Goal: Information Seeking & Learning: Learn about a topic

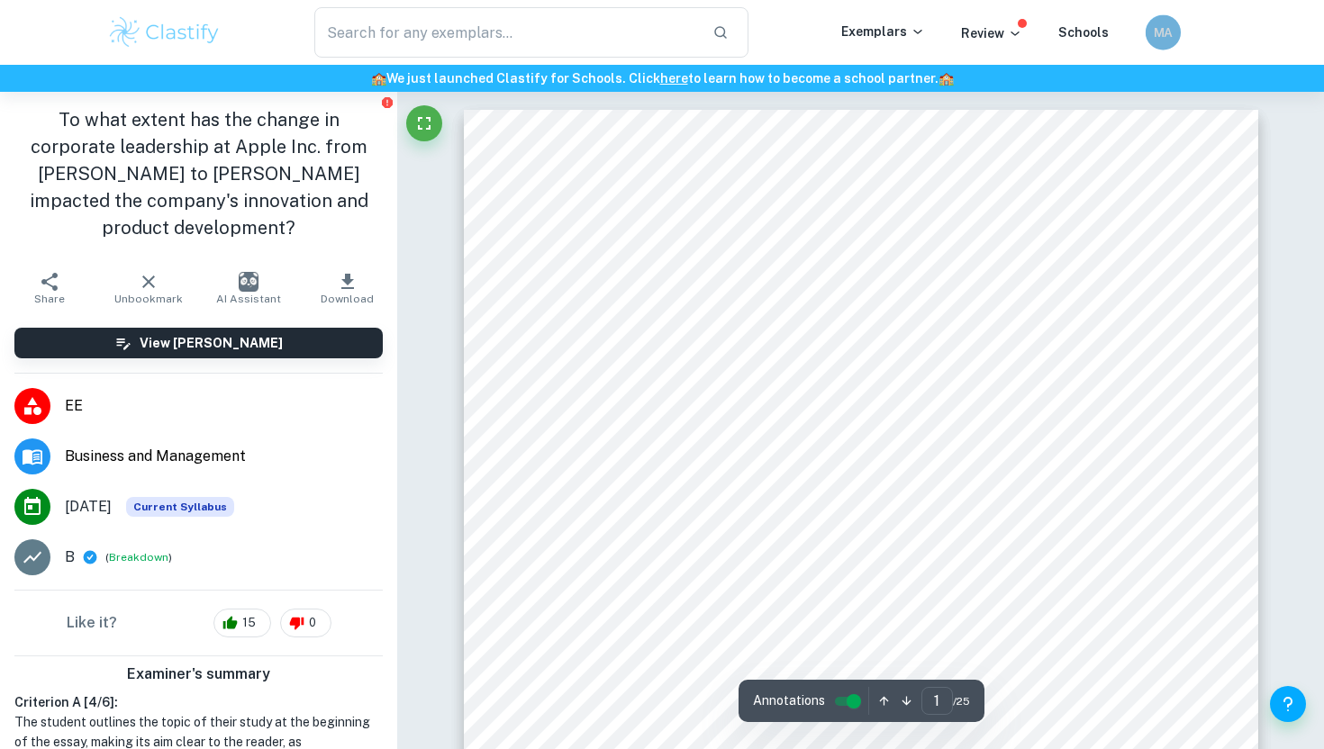
click at [1165, 38] on h6 "MA" at bounding box center [1163, 33] width 21 height 20
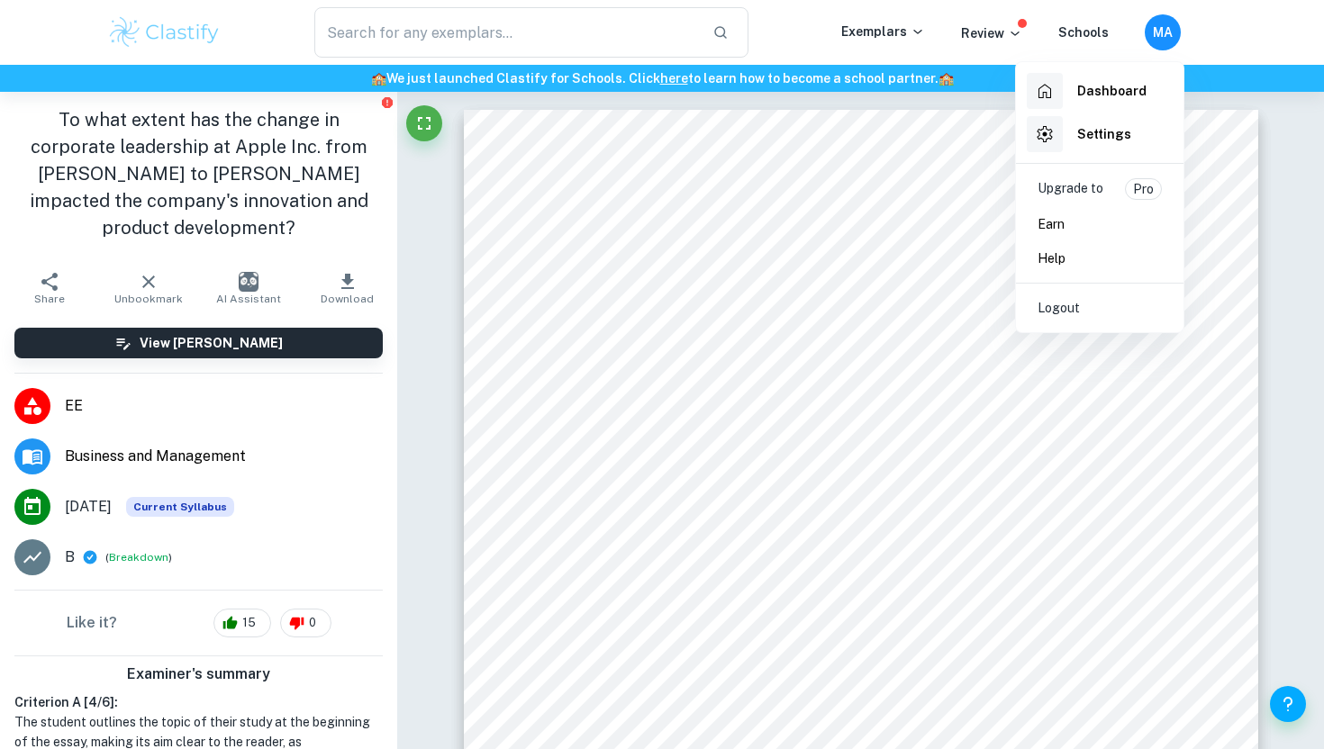
click at [890, 21] on div at bounding box center [662, 374] width 1324 height 749
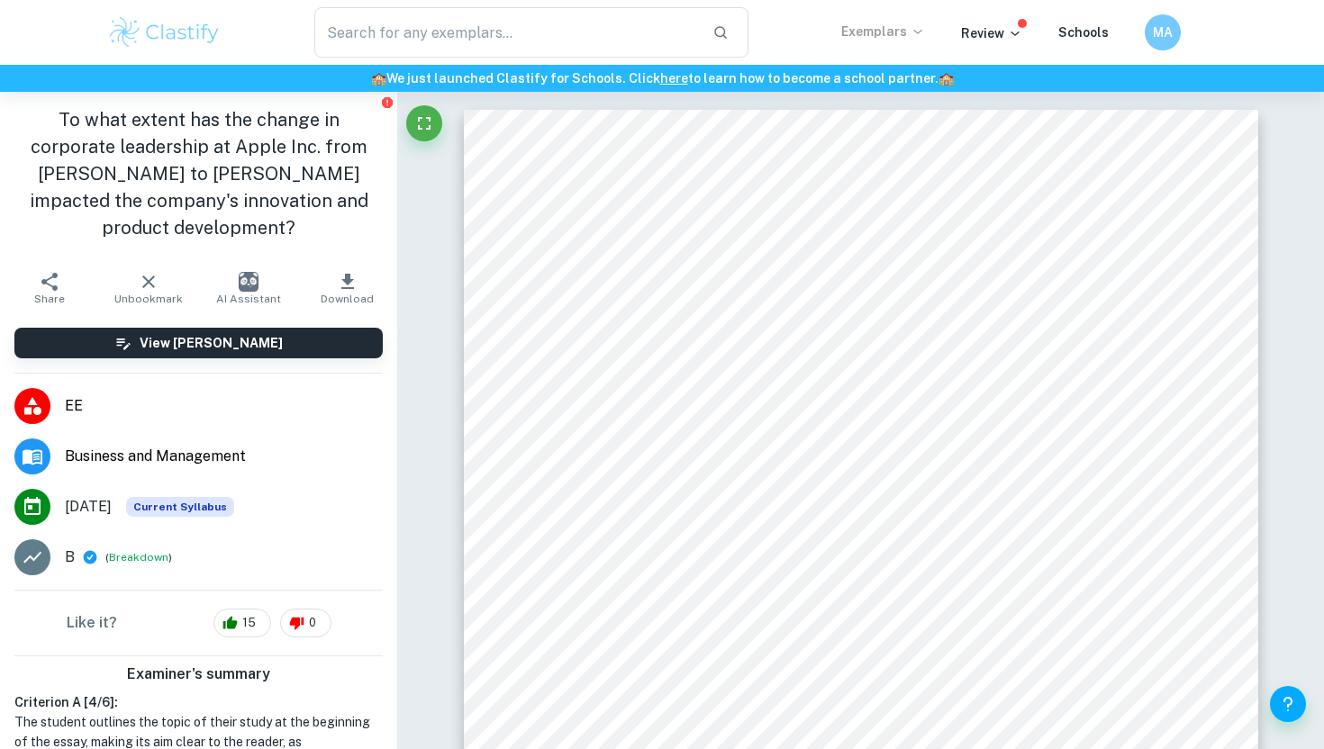
click at [896, 25] on p "Exemplars" at bounding box center [883, 32] width 84 height 20
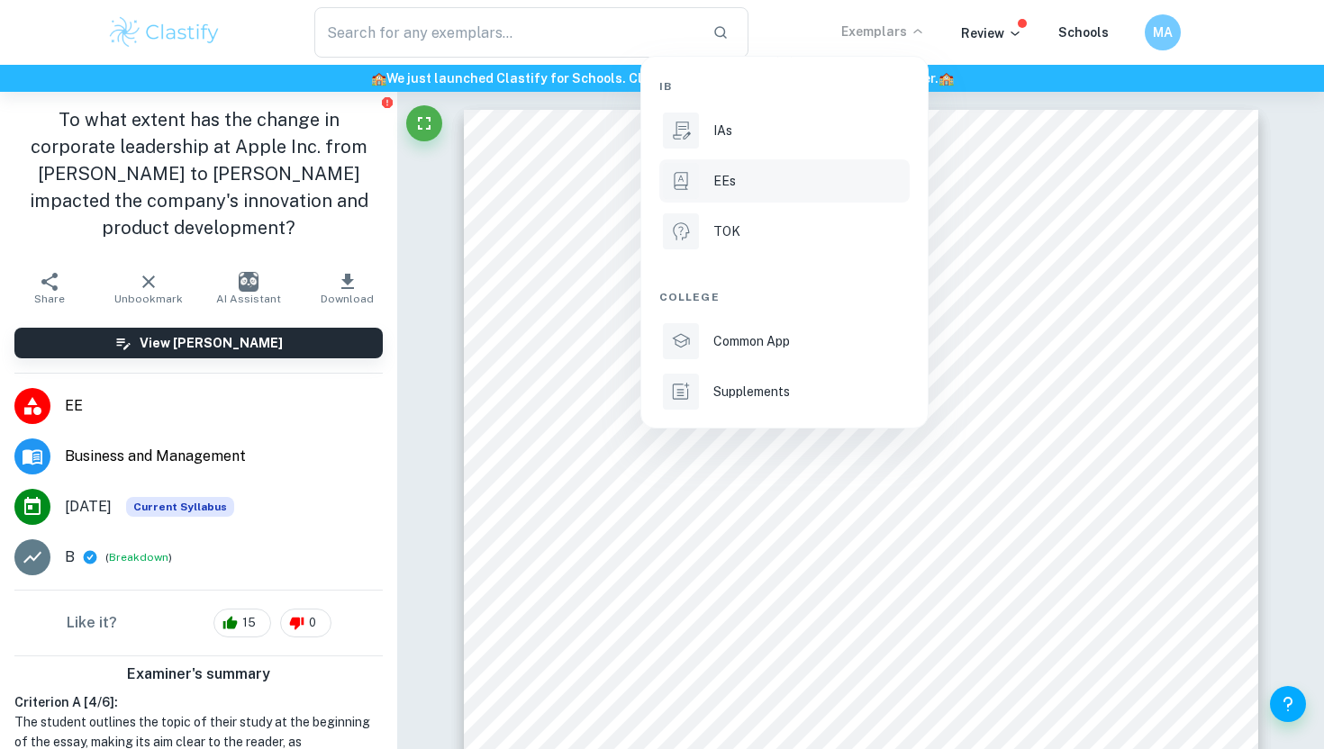
click at [766, 177] on div "EEs" at bounding box center [809, 181] width 193 height 20
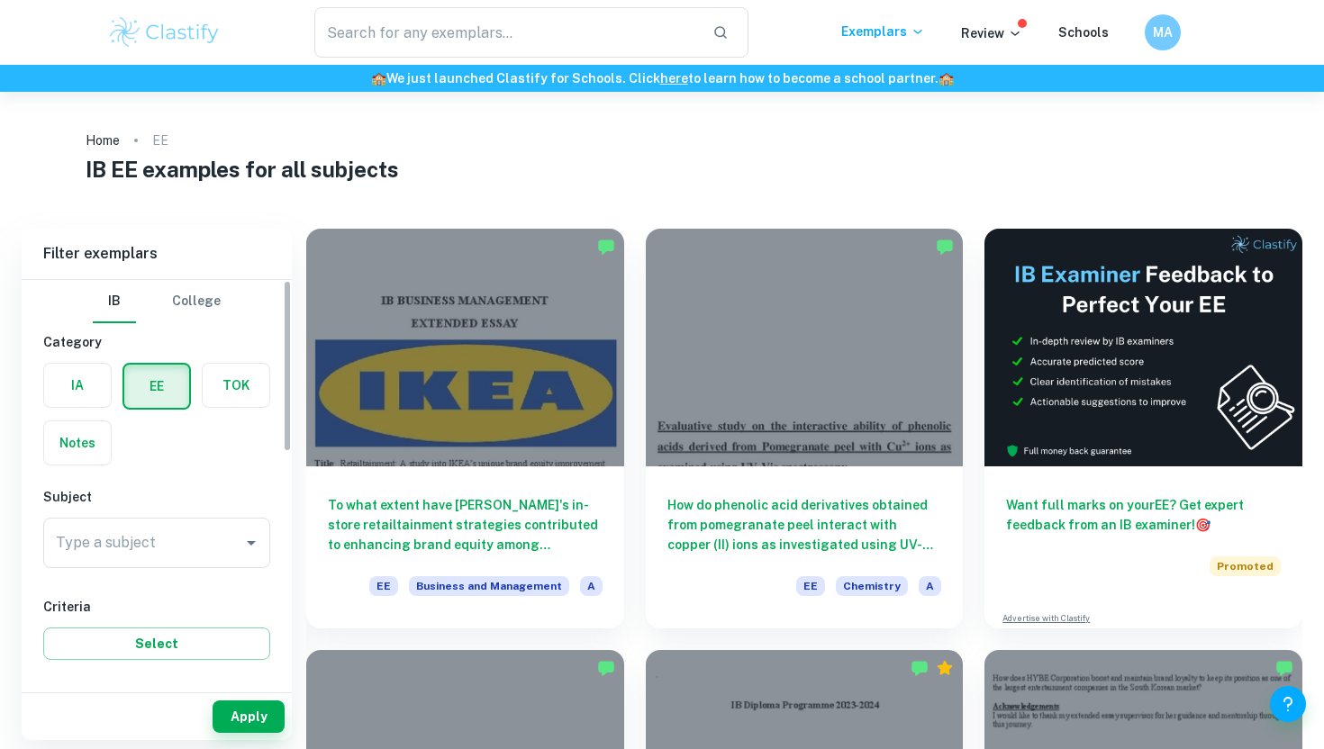
click at [150, 533] on input "Type a subject" at bounding box center [143, 543] width 184 height 34
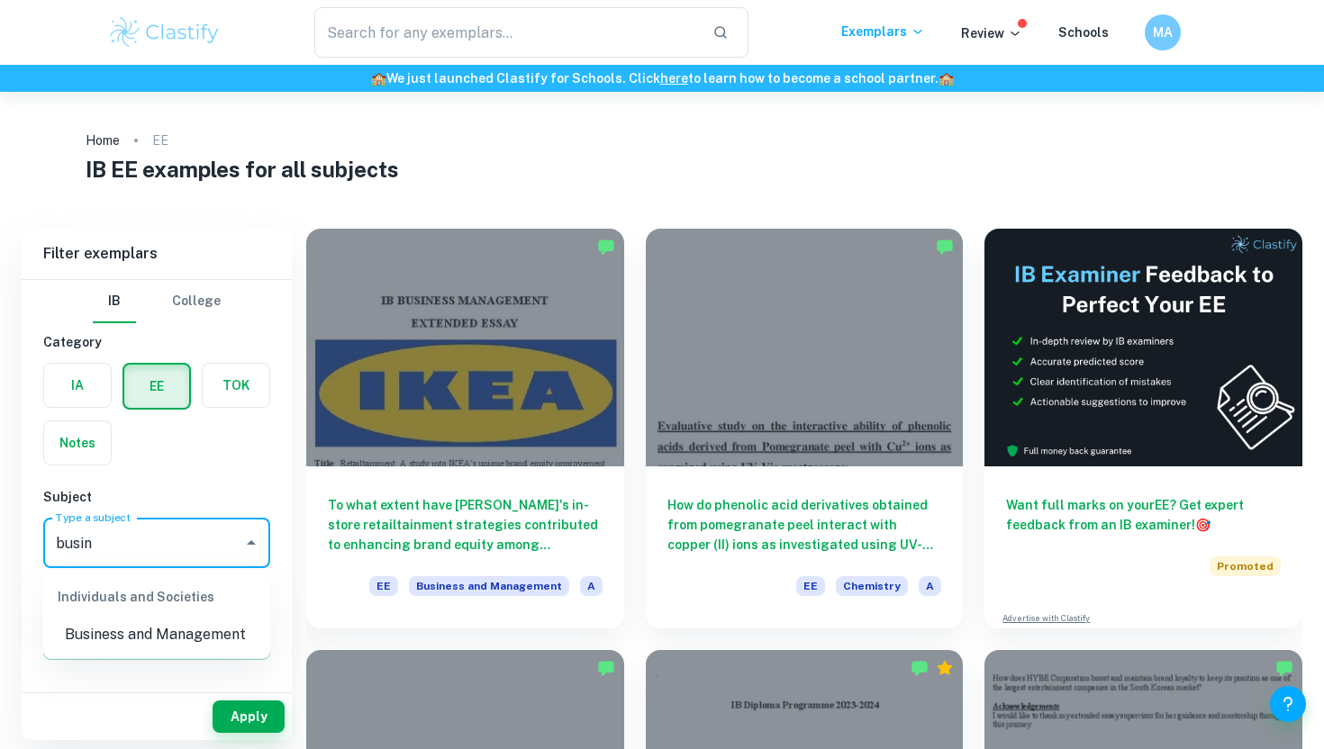
click at [86, 637] on li "Business and Management" at bounding box center [156, 635] width 227 height 32
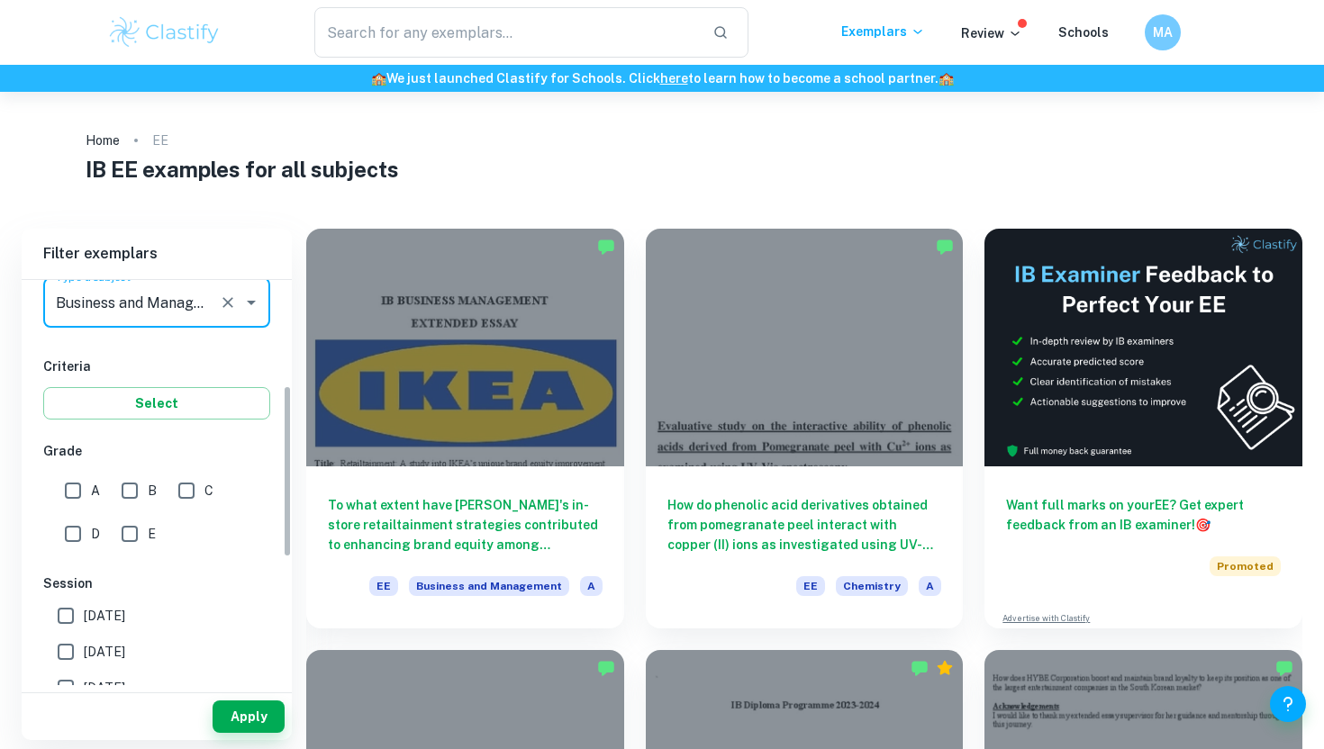
scroll to position [249, 0]
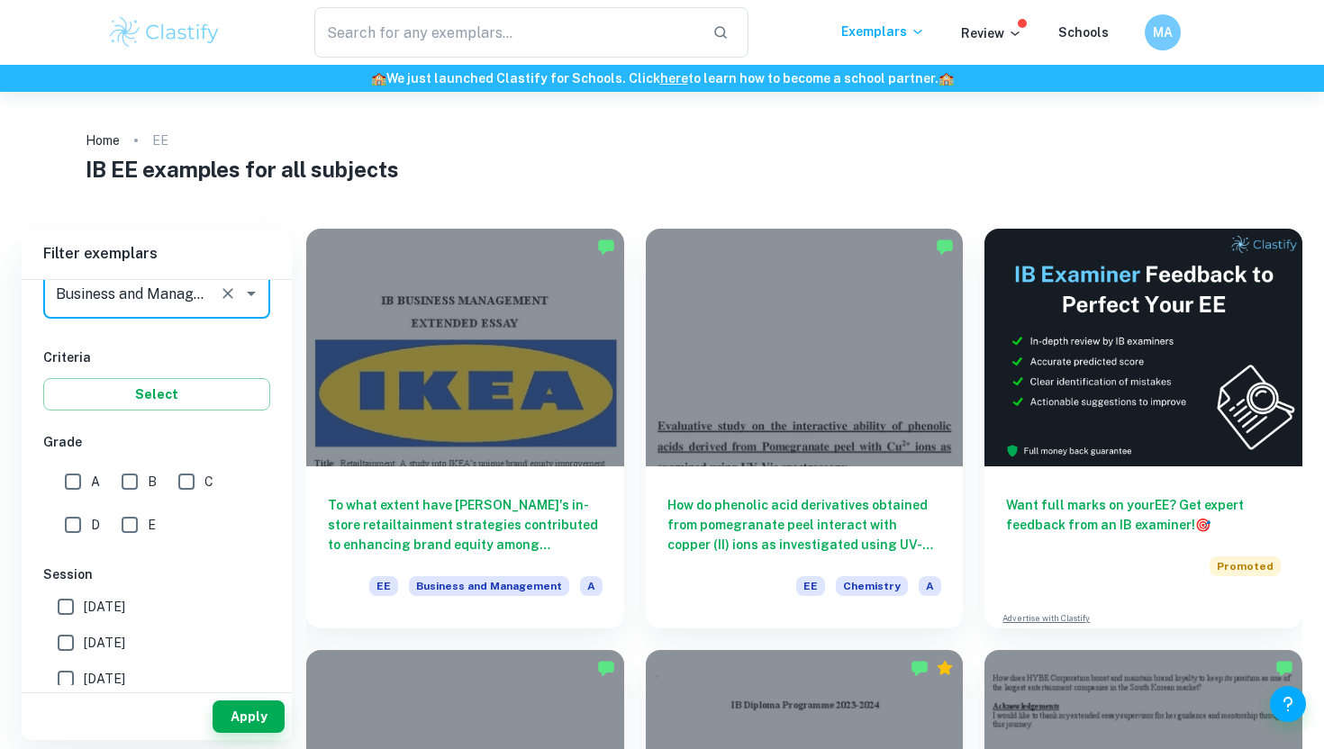
type input "Business and Management"
click at [58, 637] on input "[DATE]" at bounding box center [66, 643] width 36 height 36
checkbox input "true"
click at [259, 719] on button "Apply" at bounding box center [249, 717] width 72 height 32
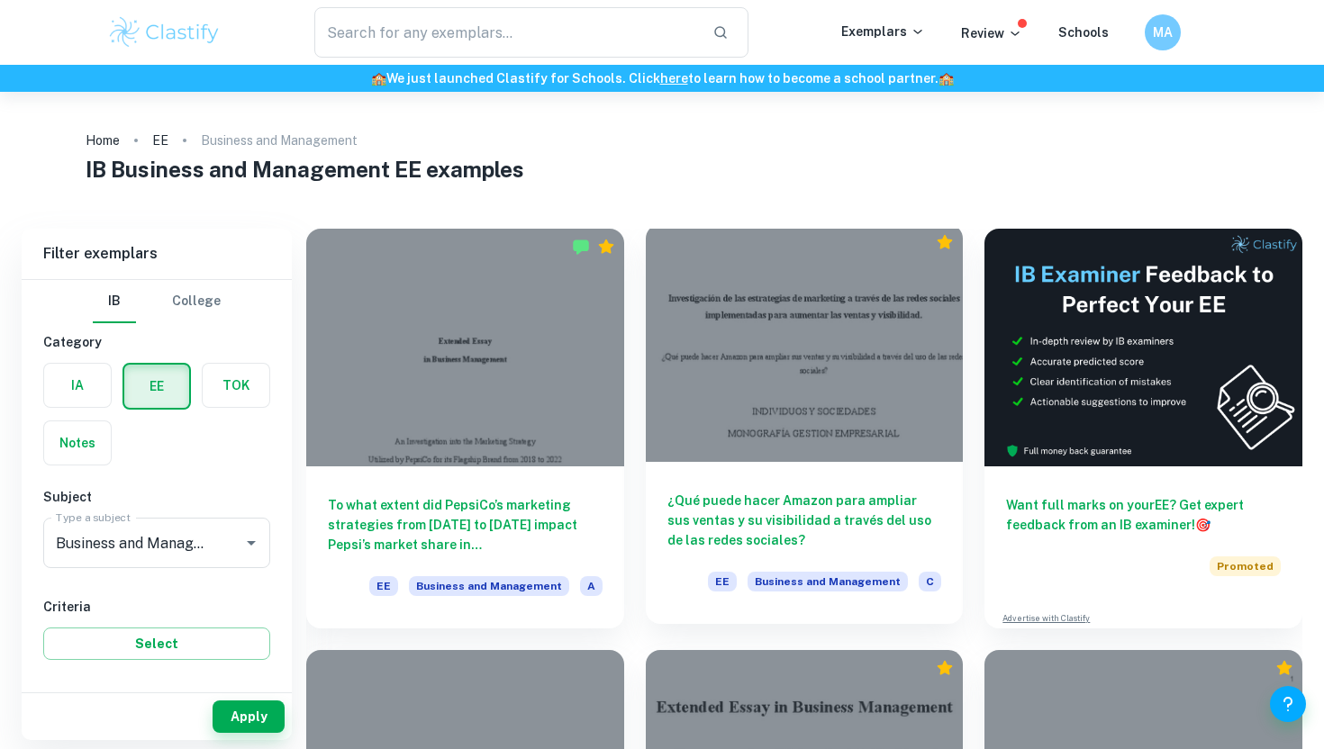
click at [819, 510] on h6 "¿Qué puede hacer Amazon para ampliar sus ventas y su visibilidad a través del u…" at bounding box center [804, 520] width 275 height 59
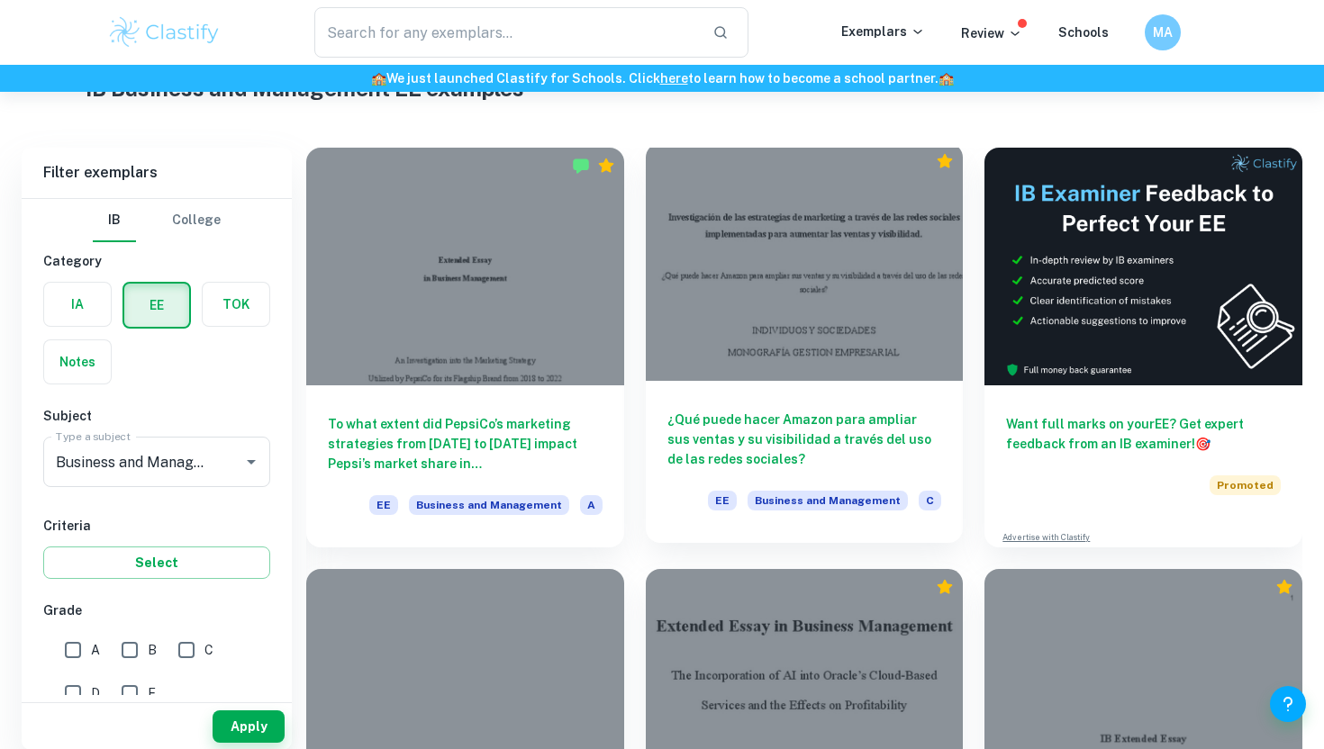
scroll to position [105, 0]
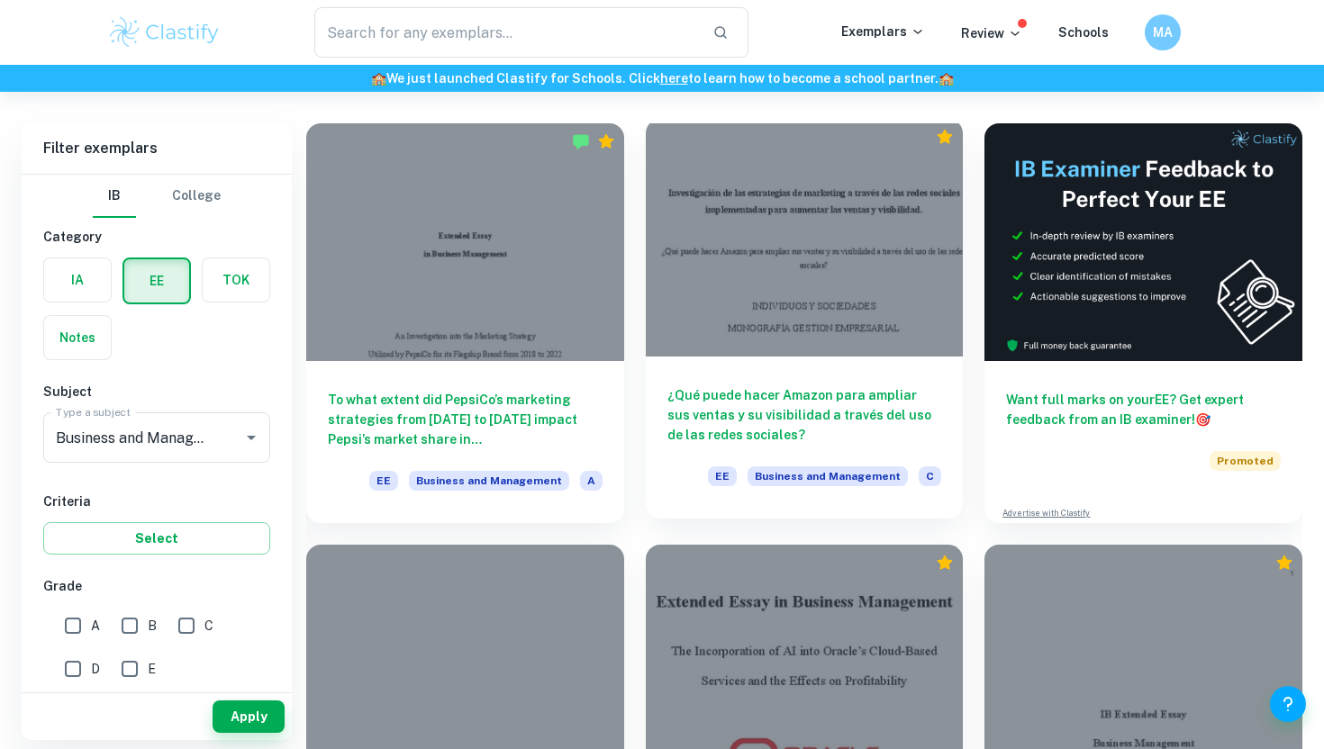
click at [816, 450] on div "¿Qué puede hacer Amazon para ampliar sus ventas y su visibilidad a través del u…" at bounding box center [805, 438] width 318 height 162
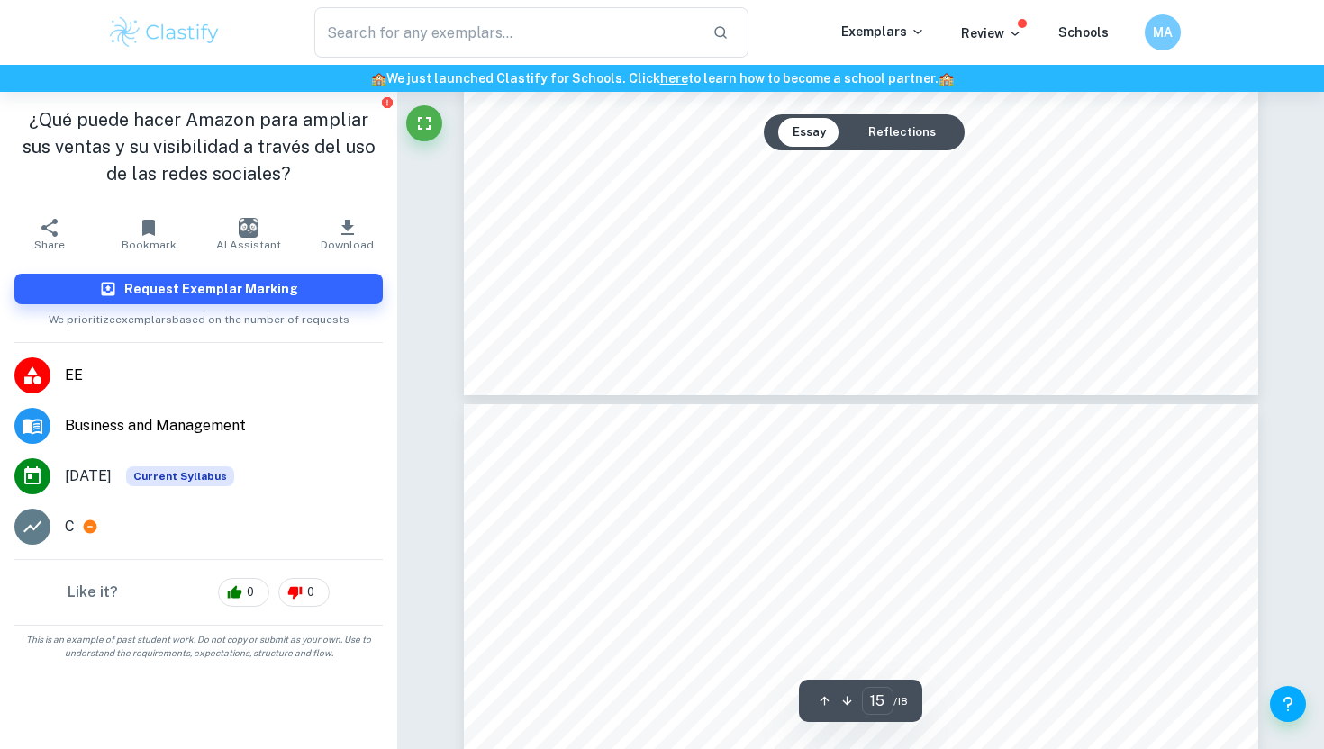
type input "16"
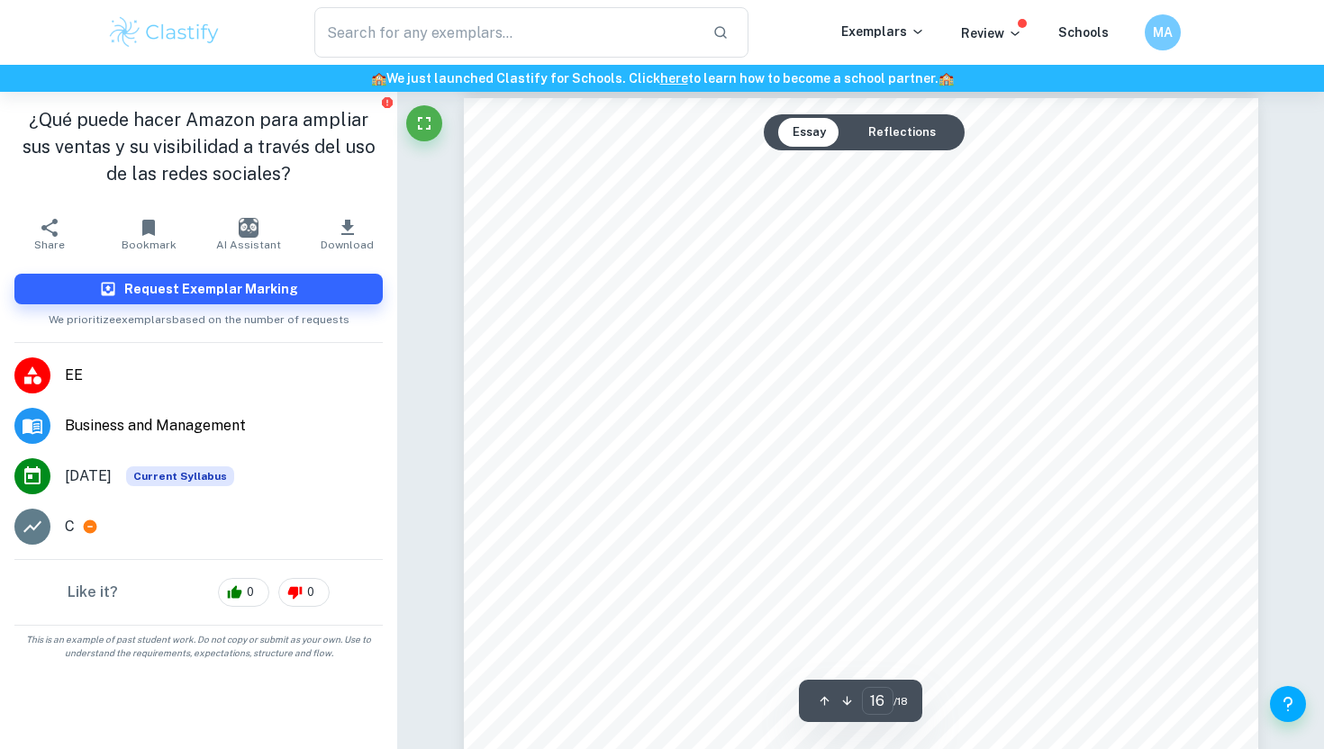
scroll to position [17134, 0]
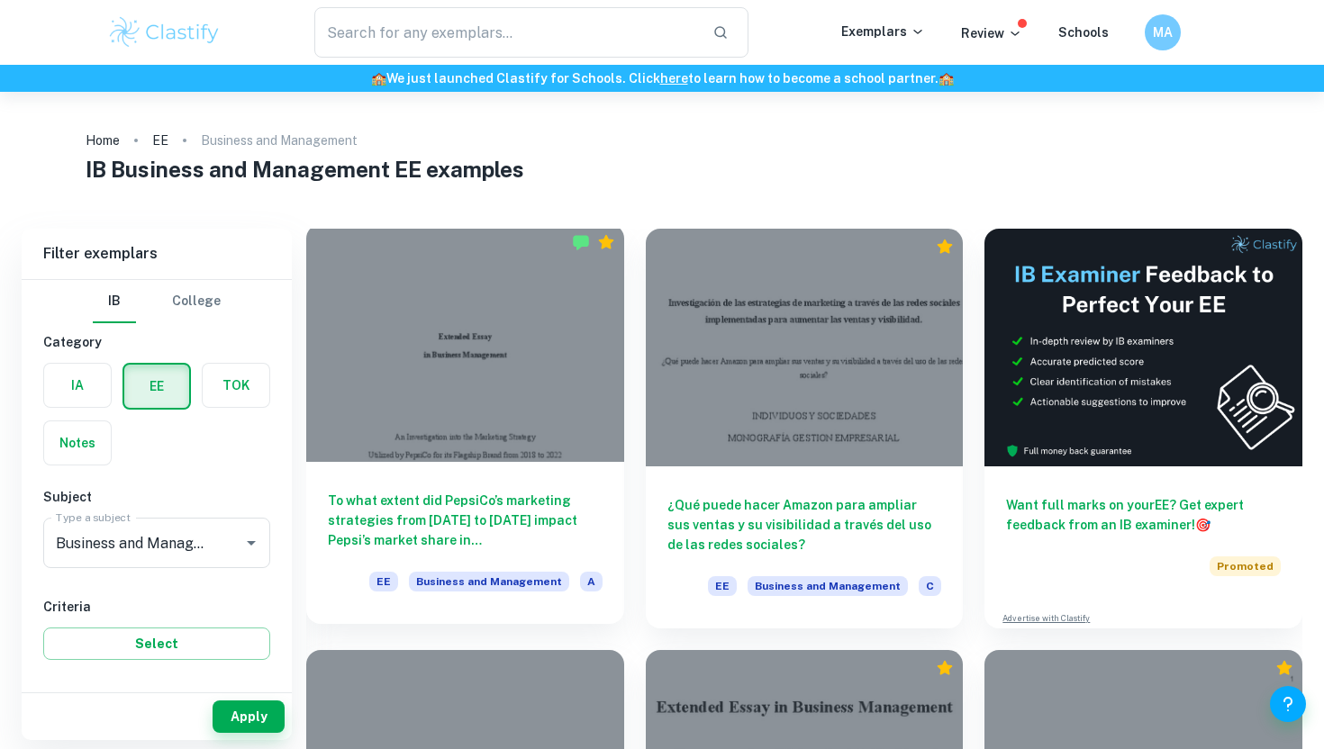
click at [505, 533] on h6 "To what extent did PepsiCo’s marketing strategies from [DATE] to [DATE] impact …" at bounding box center [465, 520] width 275 height 59
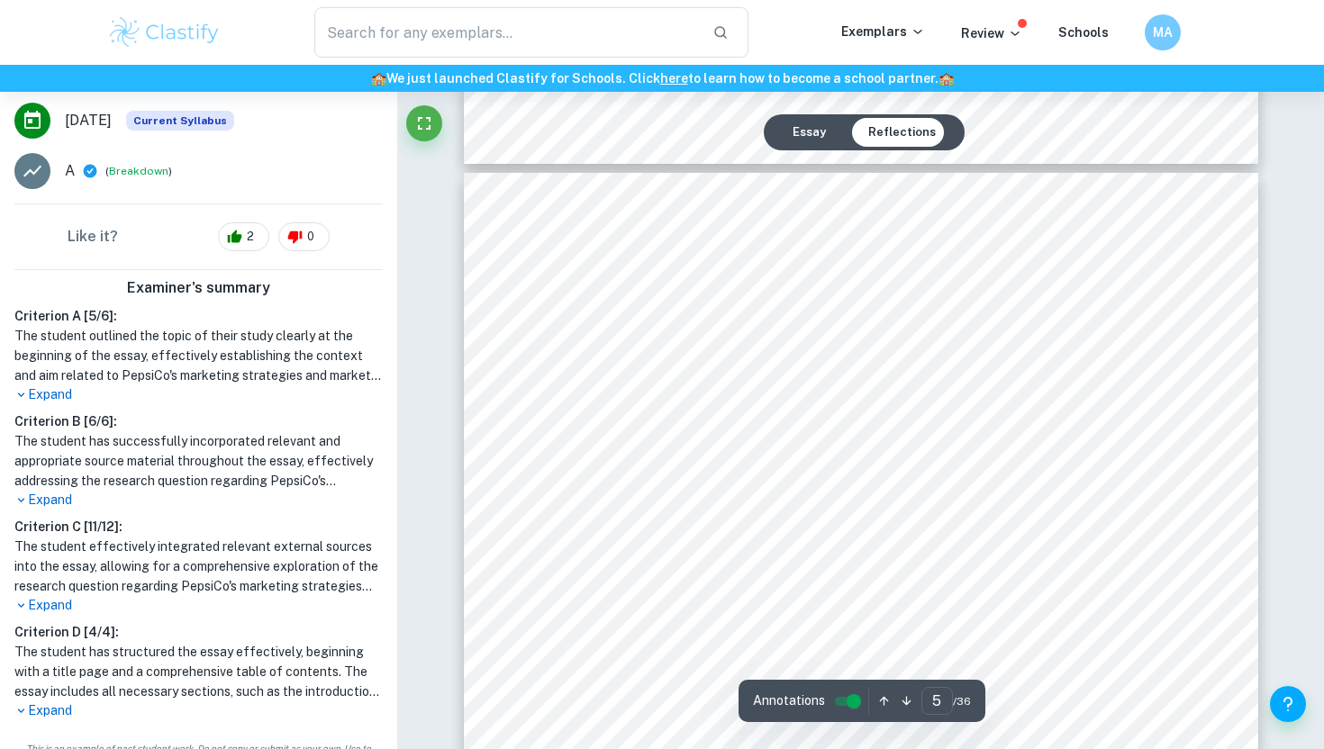
scroll to position [4171, 0]
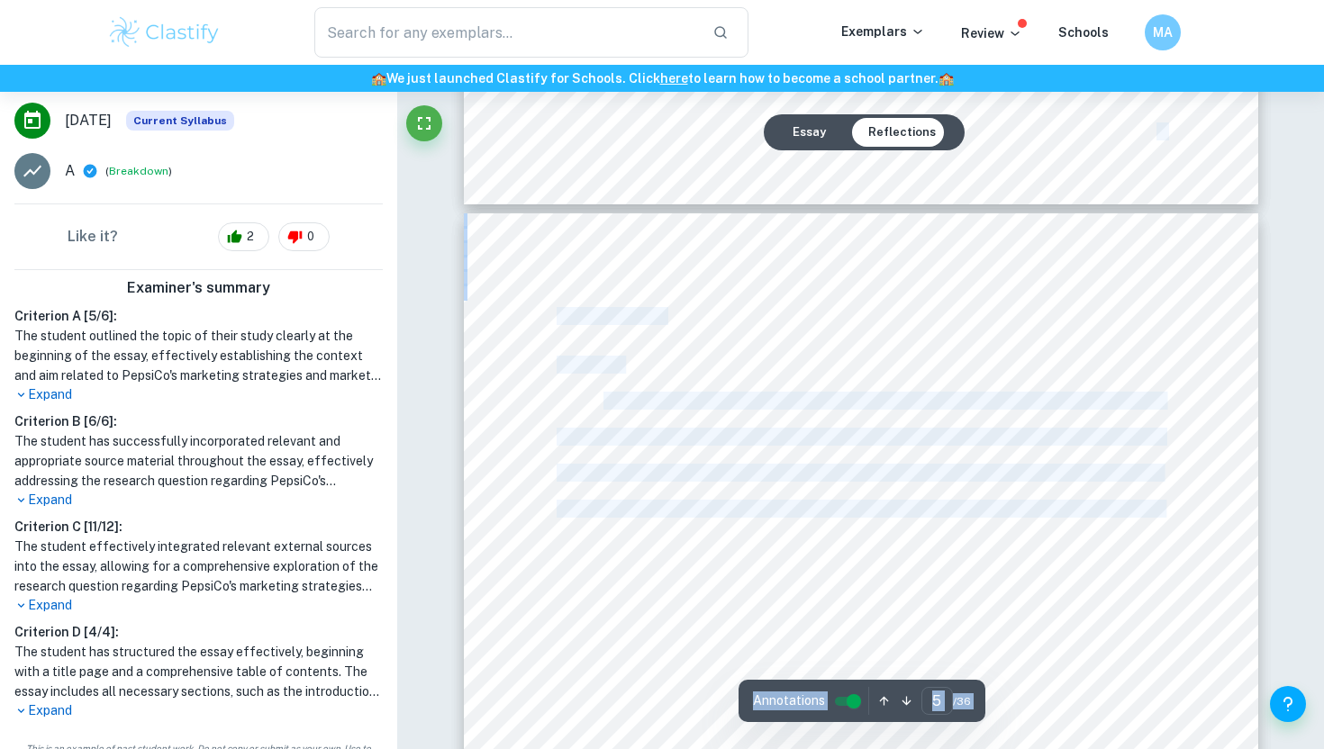
drag, startPoint x: 603, startPoint y: 399, endPoint x: 768, endPoint y: 534, distance: 213.1
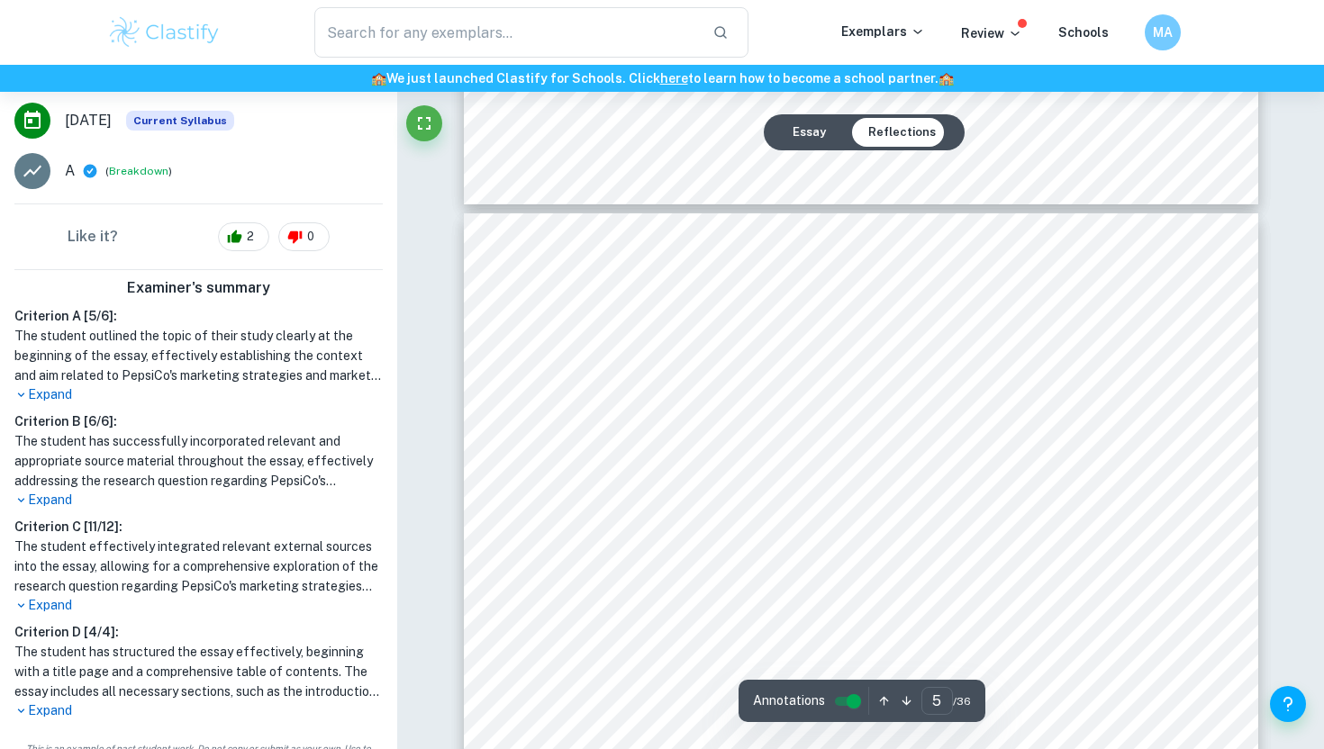
click at [753, 602] on div "II. Methodology A. Sources Information analyzing PepsiCo9s marketing strategy9s…" at bounding box center [861, 727] width 794 height 1028
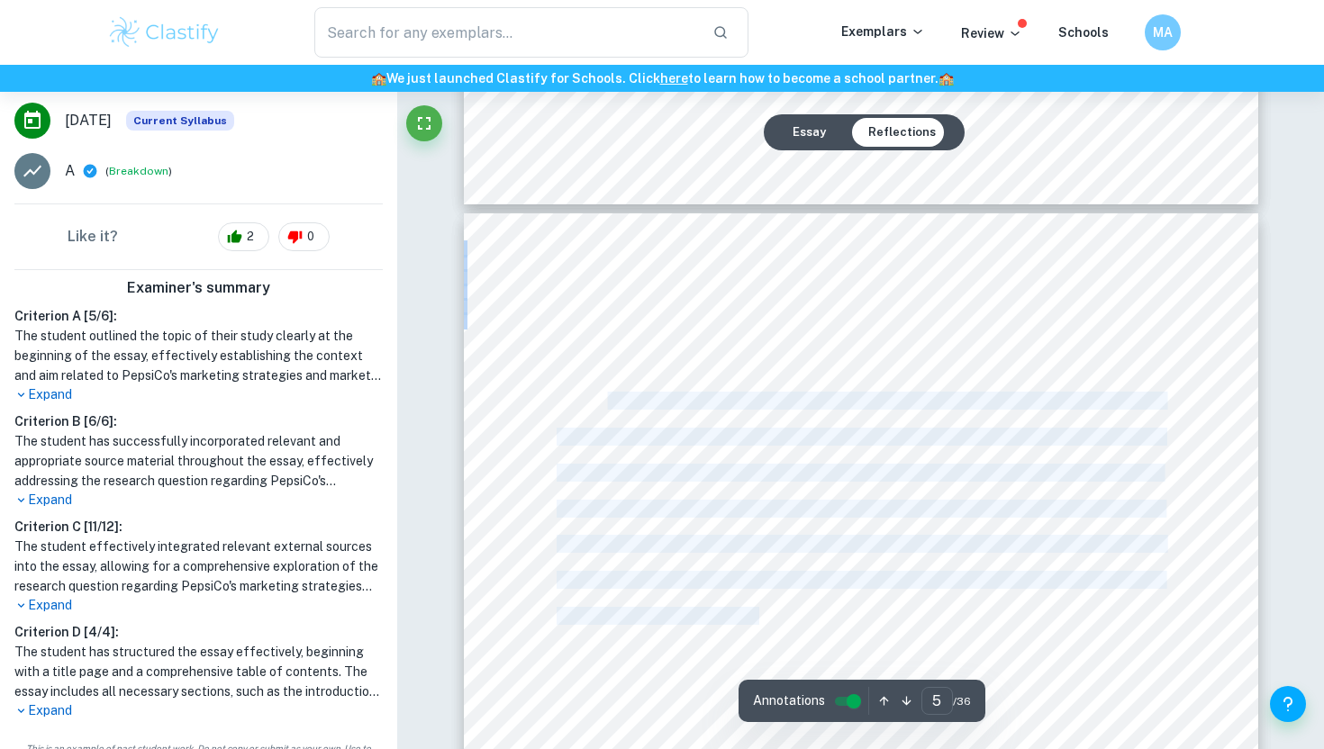
drag, startPoint x: 759, startPoint y: 618, endPoint x: 605, endPoint y: 395, distance: 270.6
click at [605, 395] on div "II. Methodology A. Sources Information analyzing PepsiCo9s marketing strategy9s…" at bounding box center [861, 727] width 794 height 1028
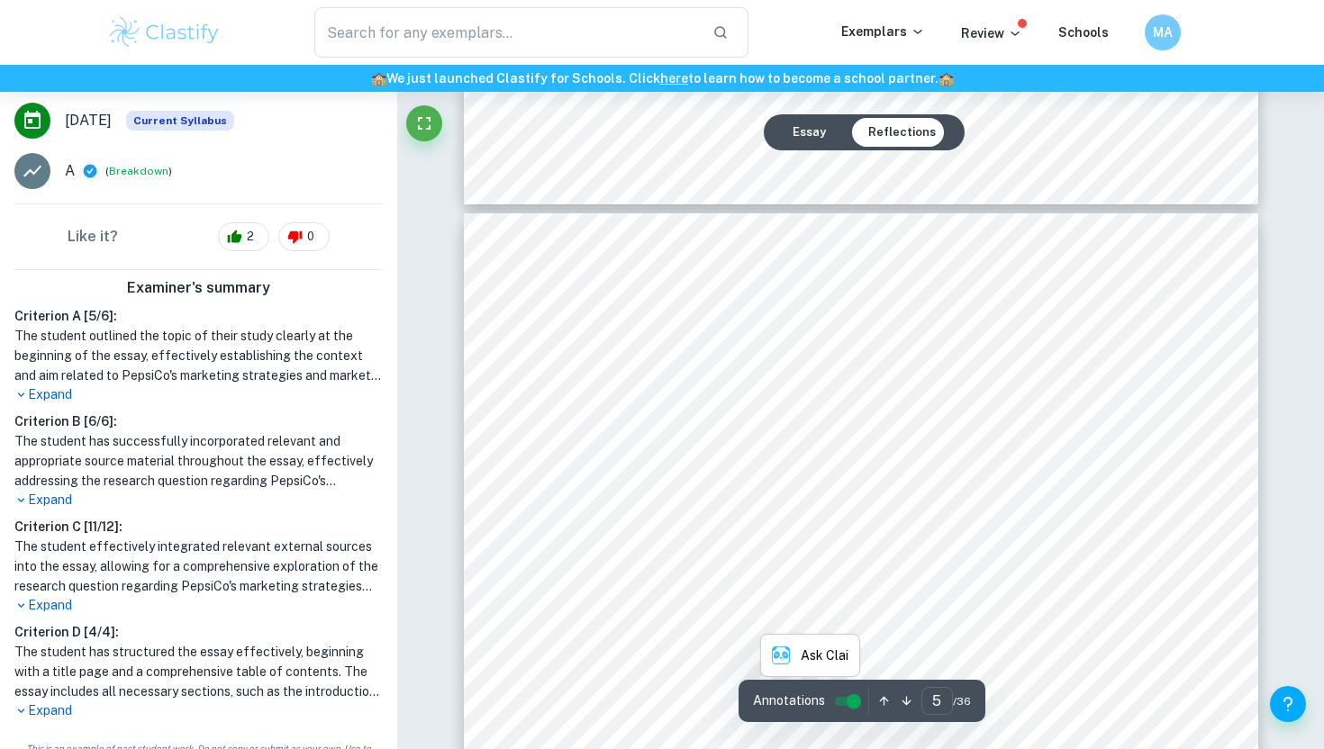
click at [847, 327] on div "II. Methodology A. Sources Information analyzing PepsiCo9s marketing strategy9s…" at bounding box center [861, 727] width 794 height 1028
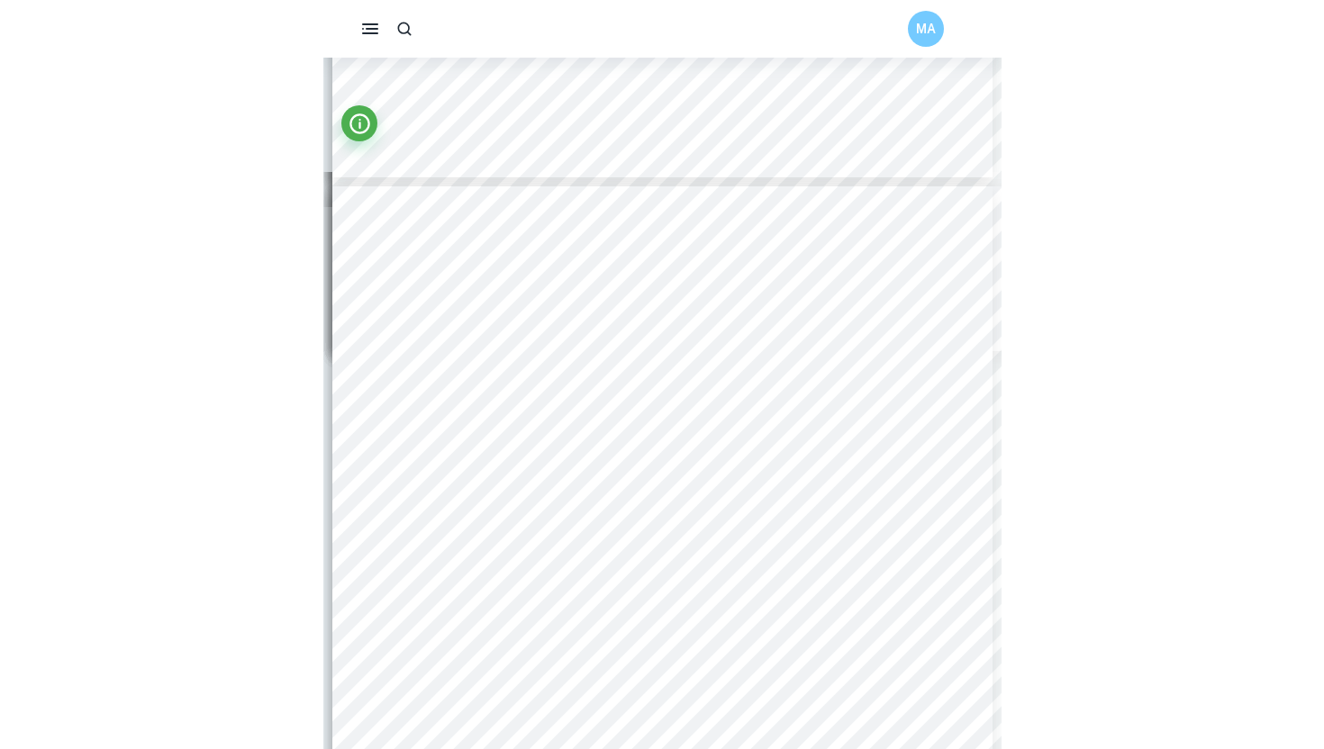
scroll to position [3473, 0]
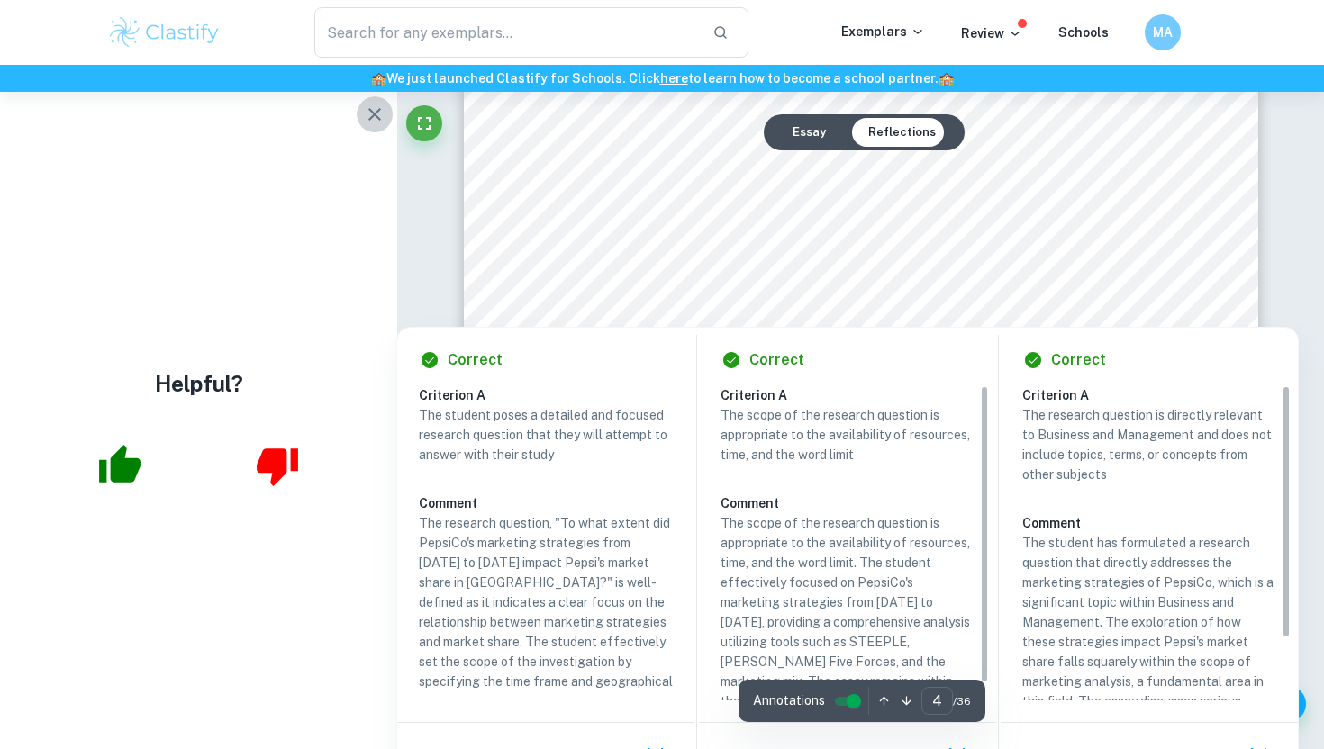
click at [367, 124] on button "button" at bounding box center [375, 114] width 36 height 36
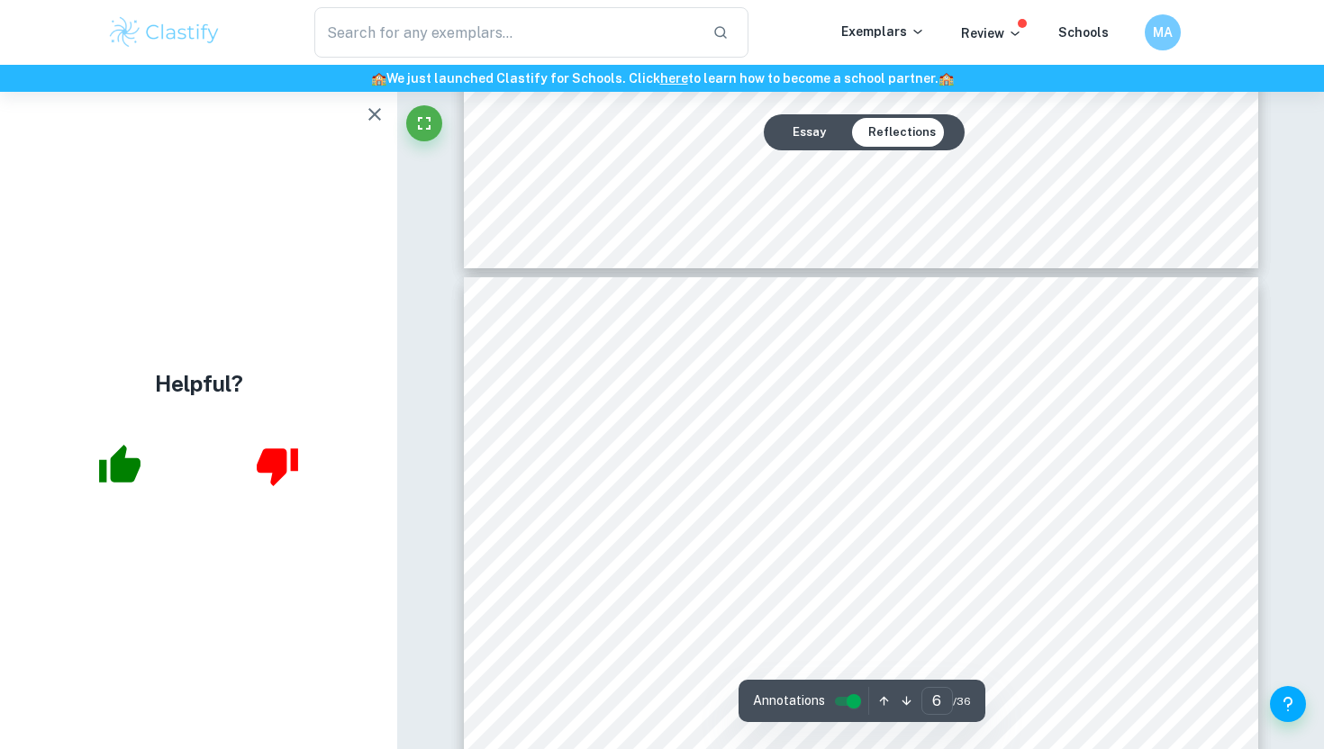
scroll to position [5997, 0]
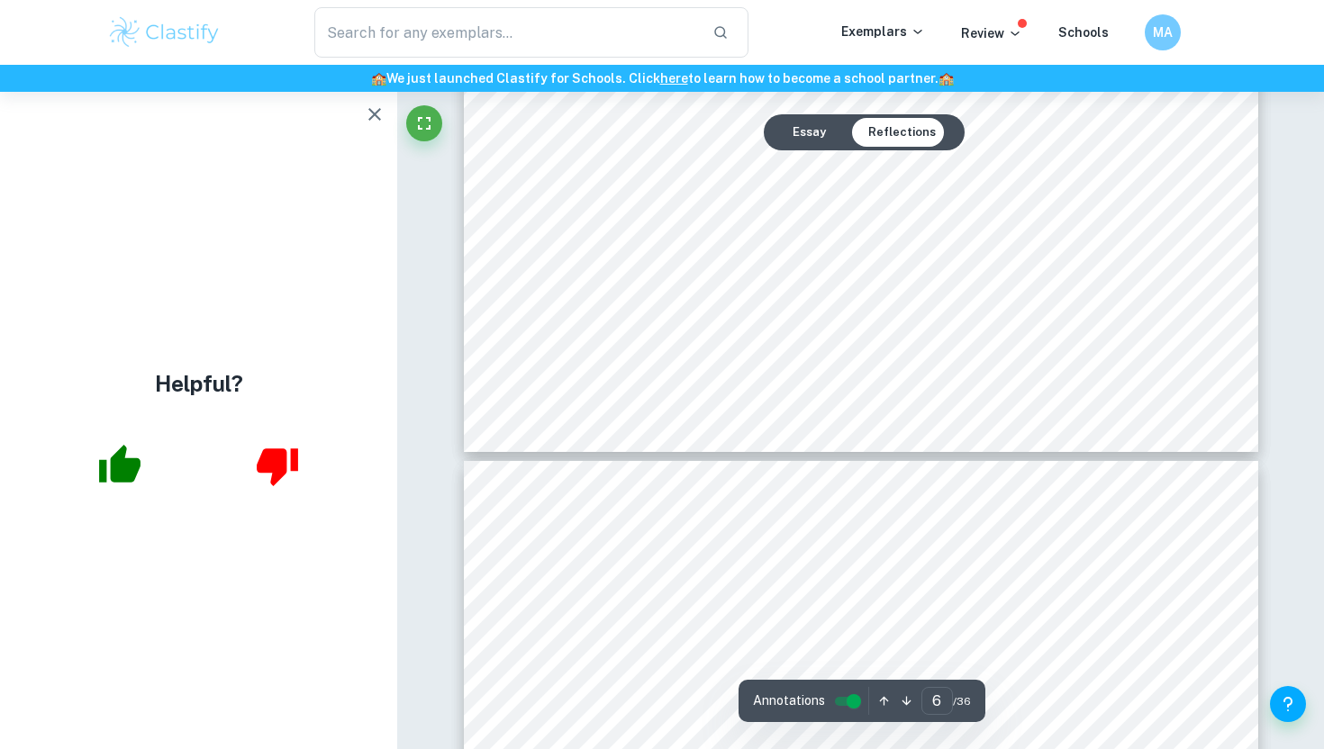
click at [374, 116] on icon "button" at bounding box center [375, 115] width 22 height 22
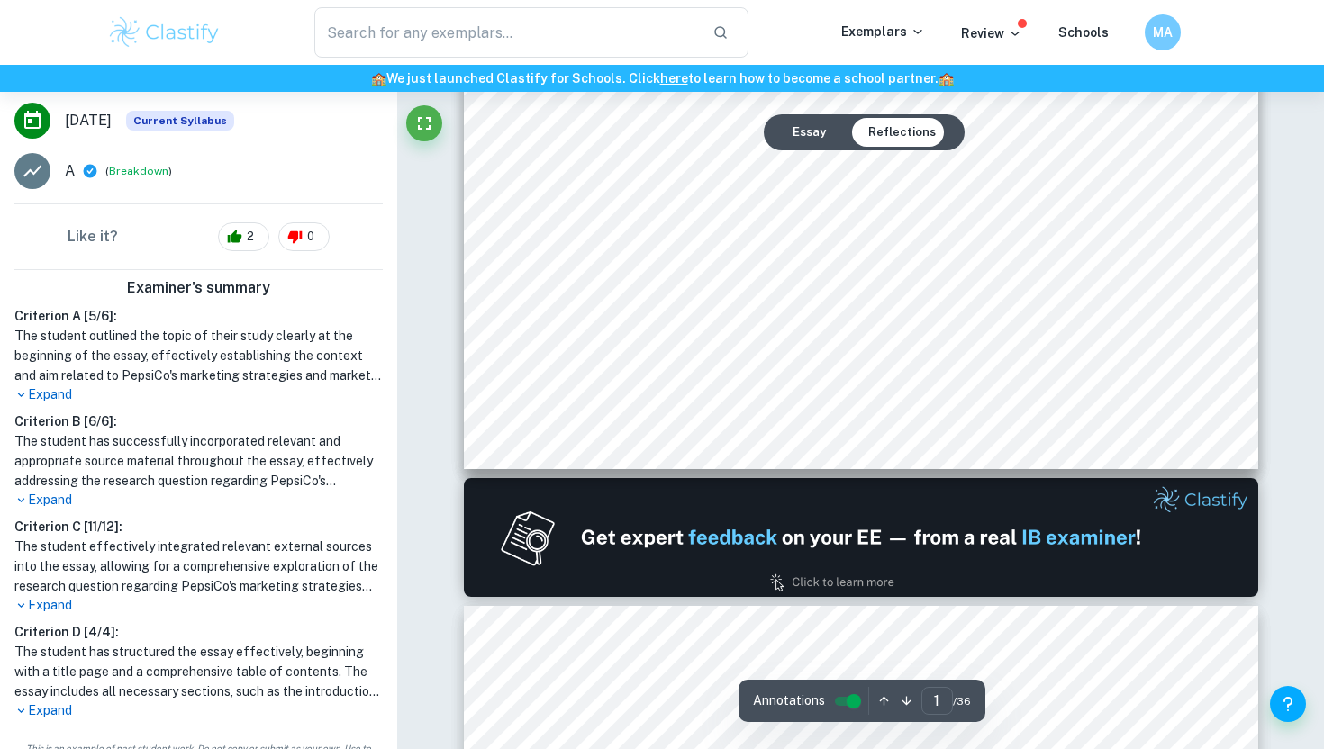
scroll to position [0, 0]
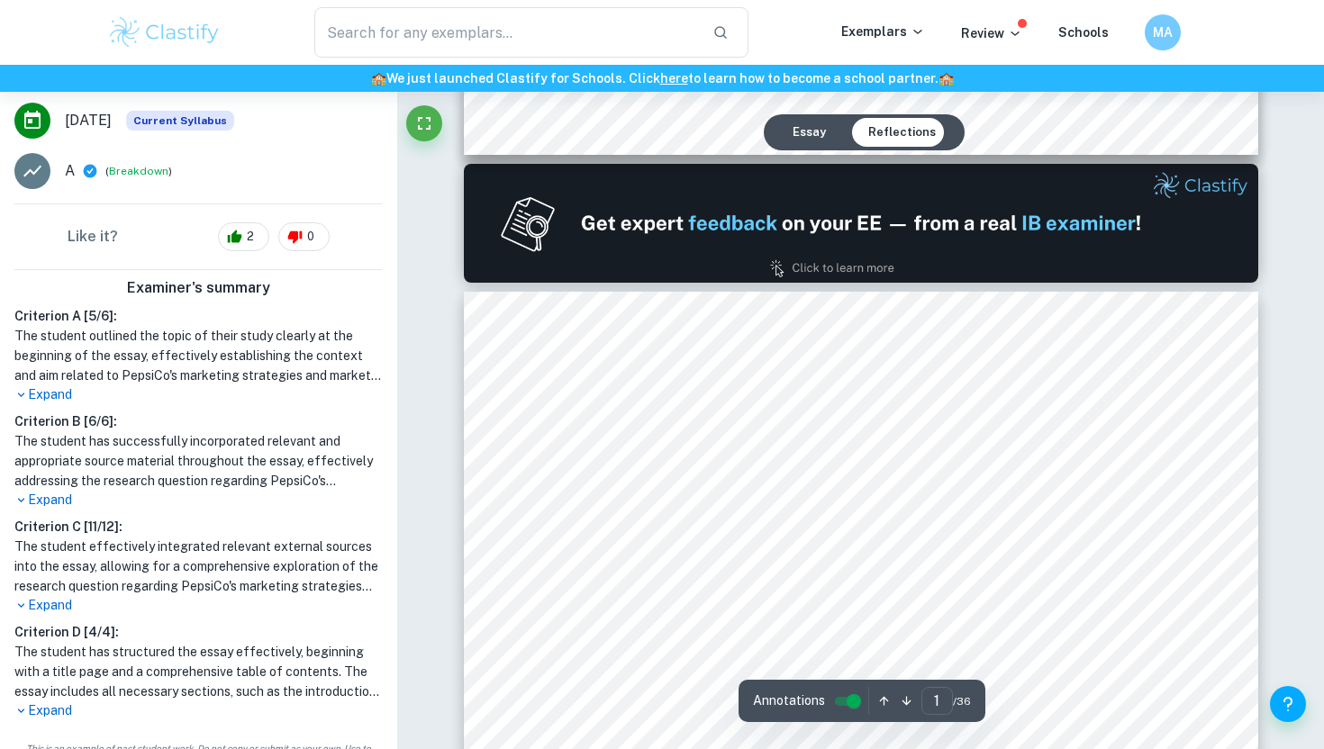
type input "2"
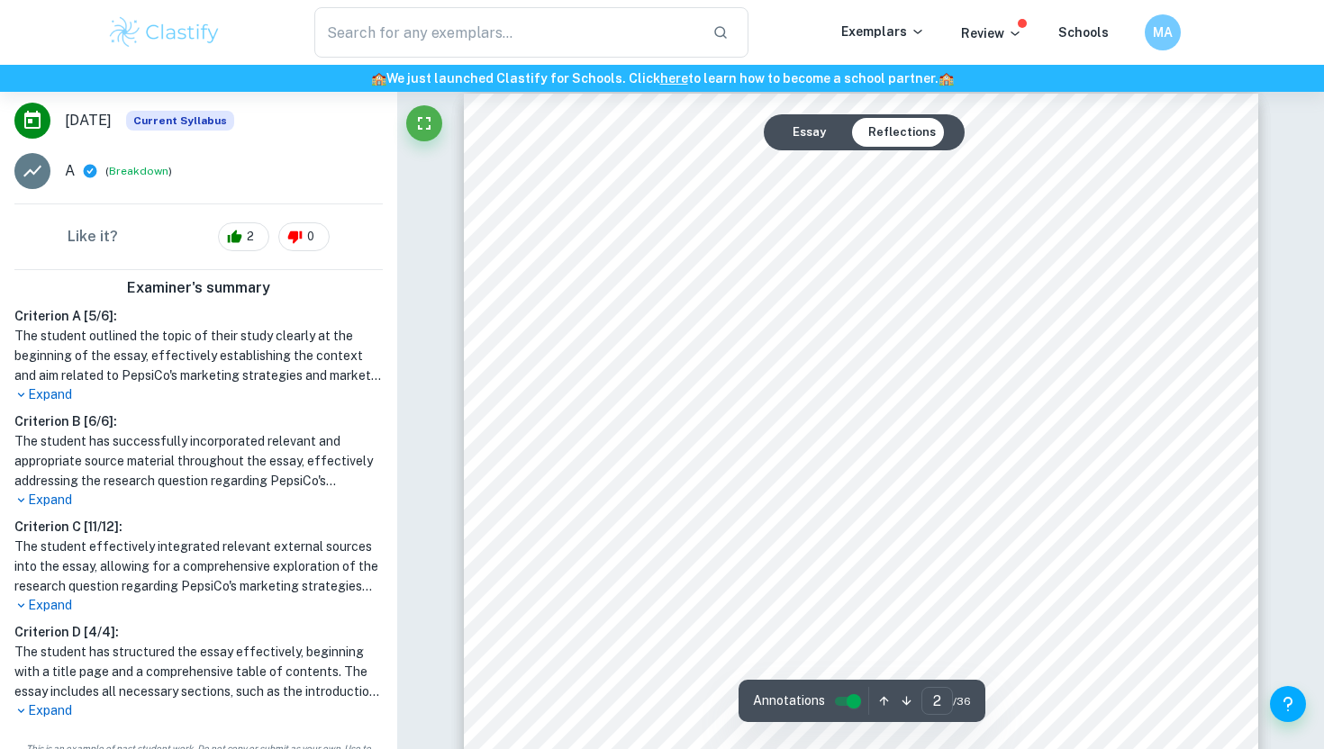
scroll to position [1202, 0]
click at [933, 420] on div at bounding box center [895, 425] width 537 height 56
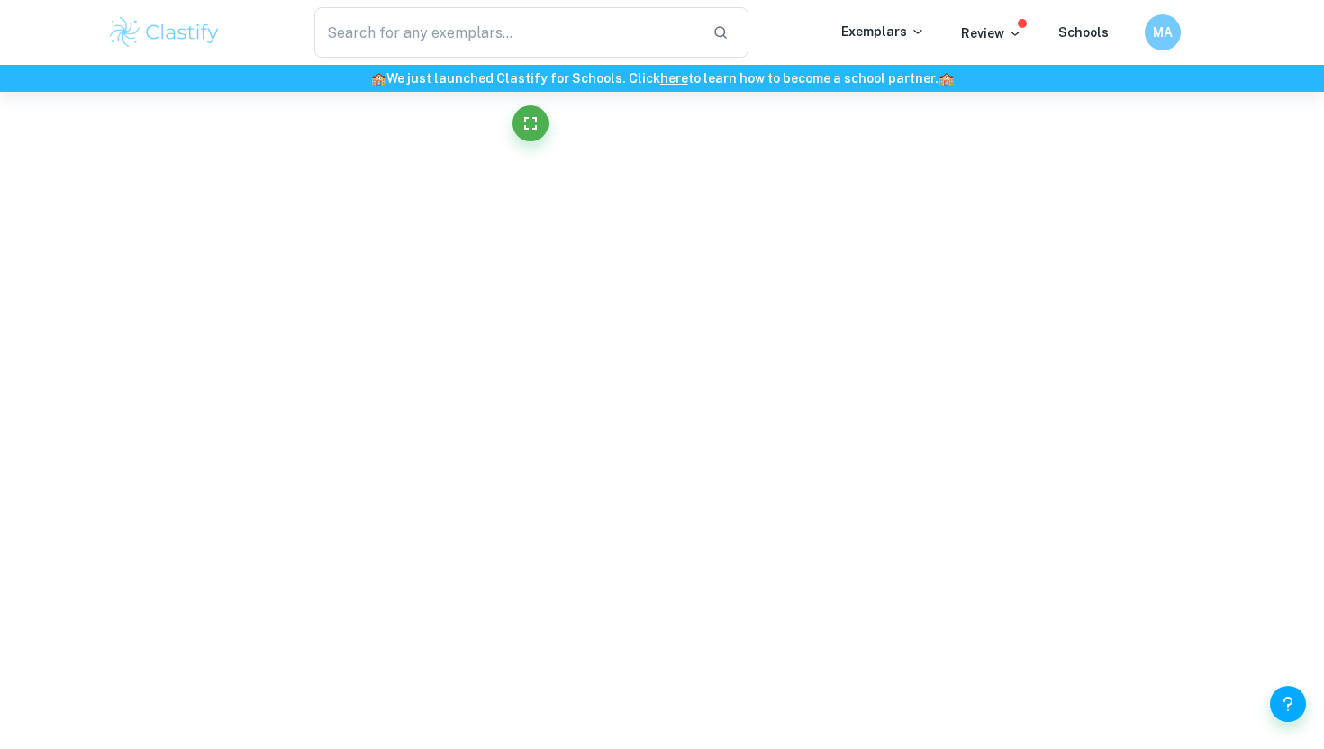
scroll to position [5717, 0]
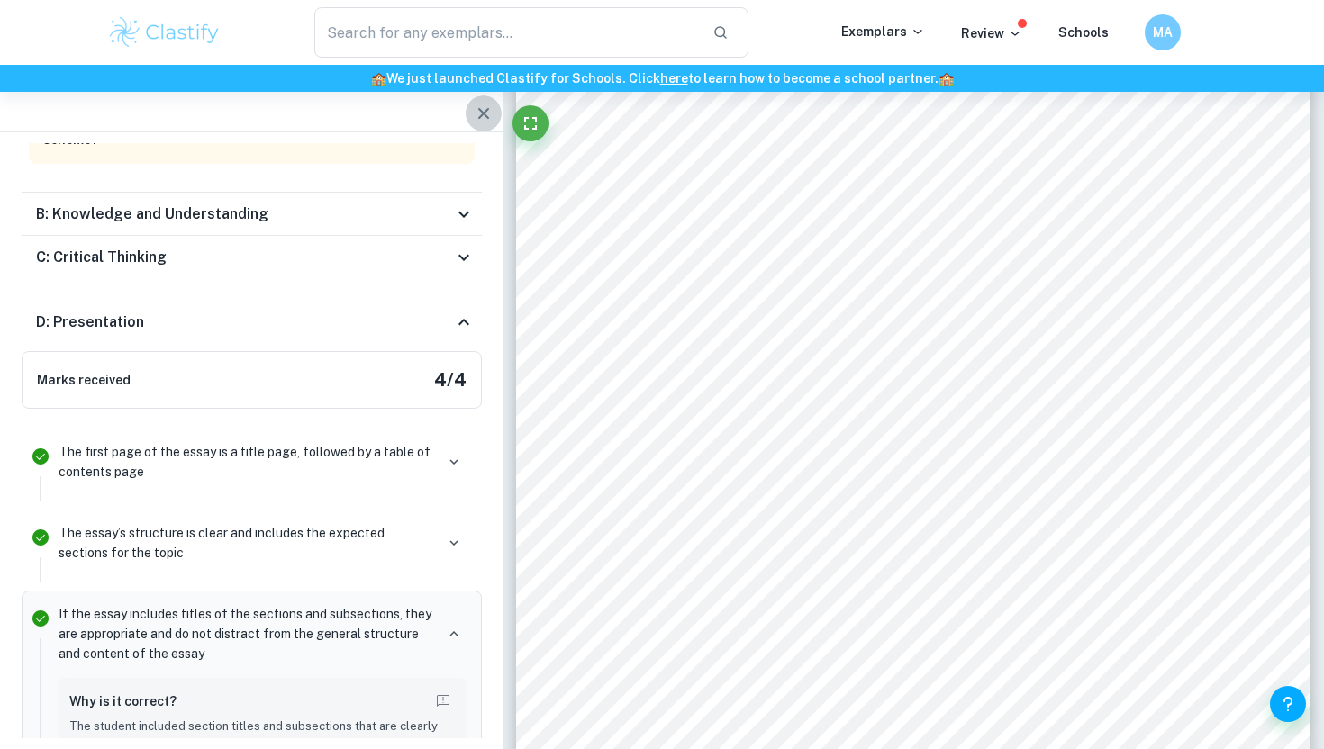
click at [488, 115] on icon "button" at bounding box center [484, 114] width 22 height 22
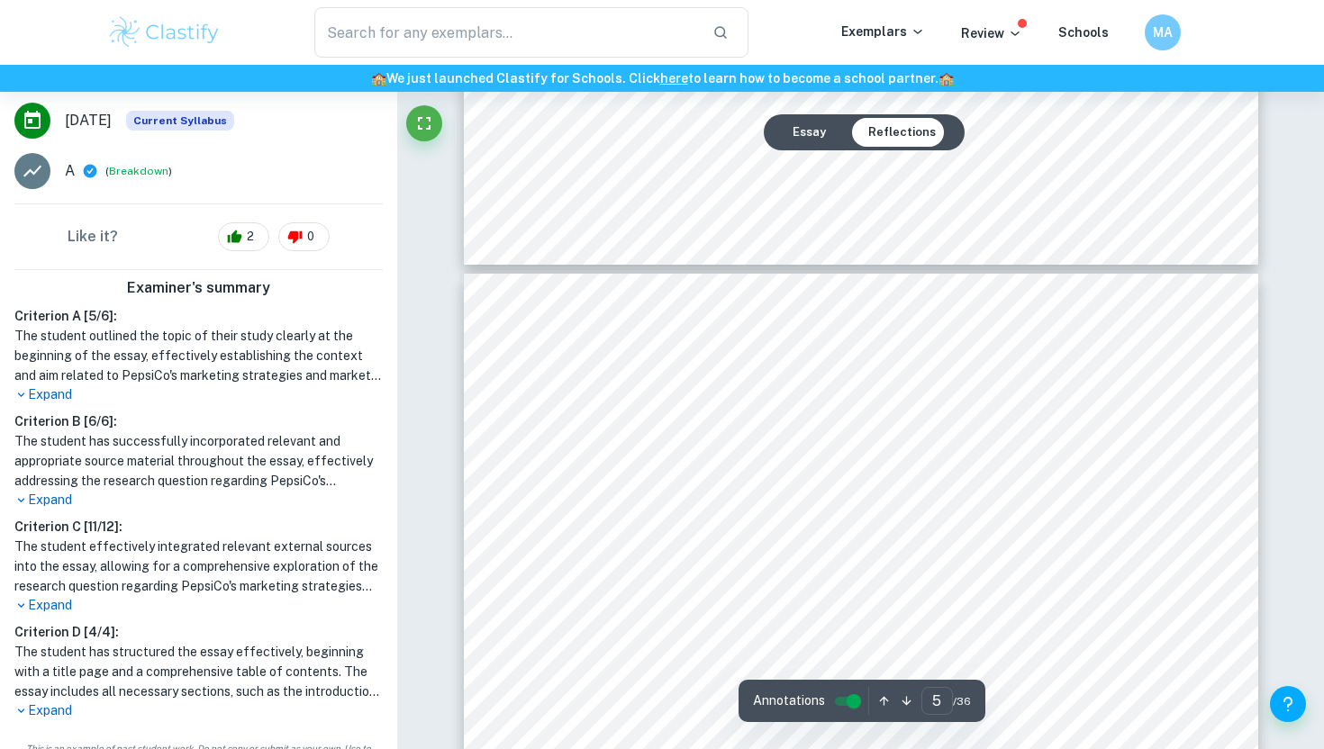
scroll to position [4113, 0]
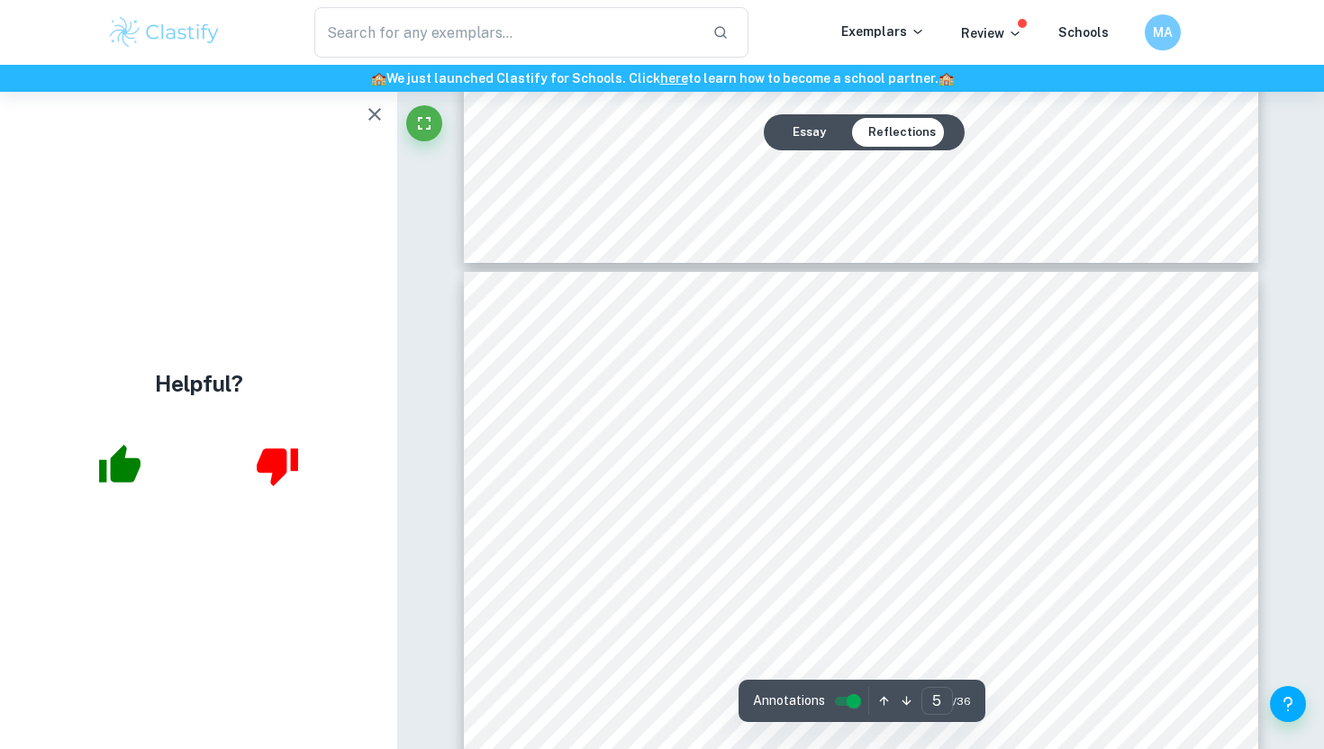
click at [371, 122] on icon "button" at bounding box center [375, 115] width 22 height 22
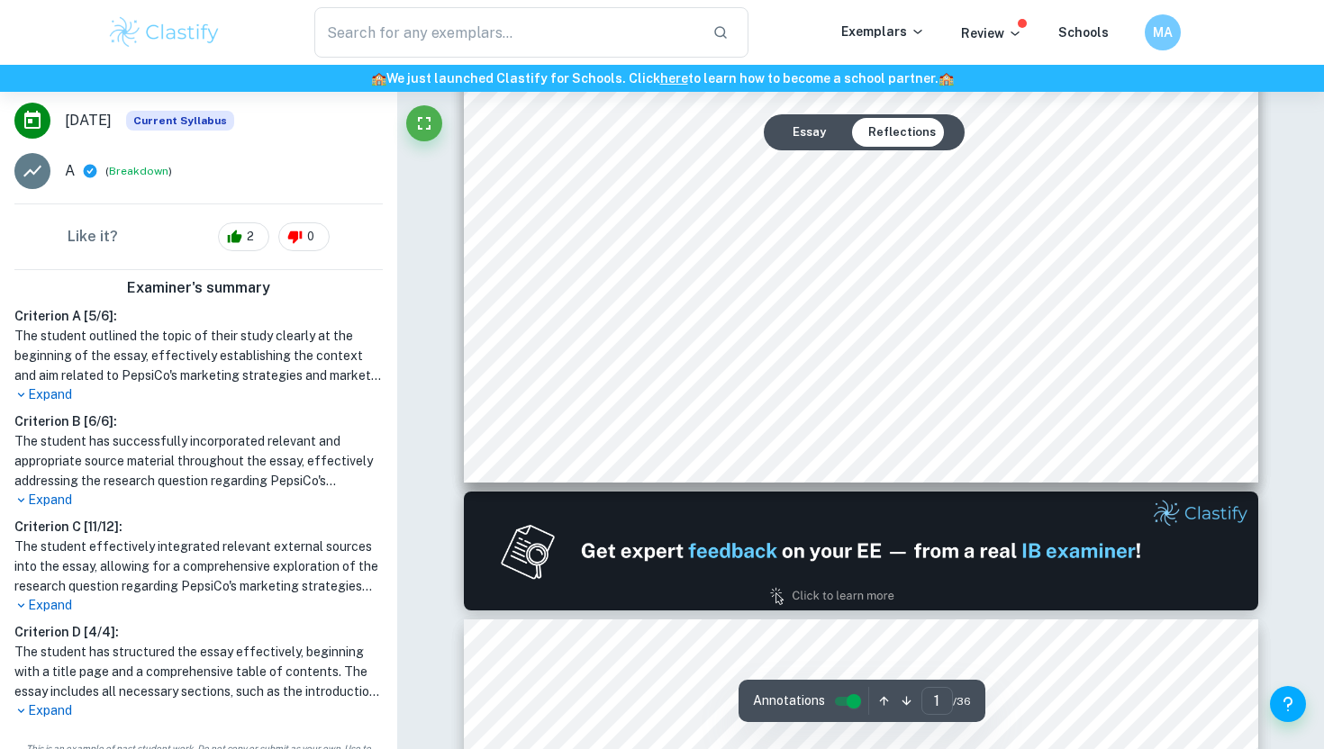
scroll to position [544, 0]
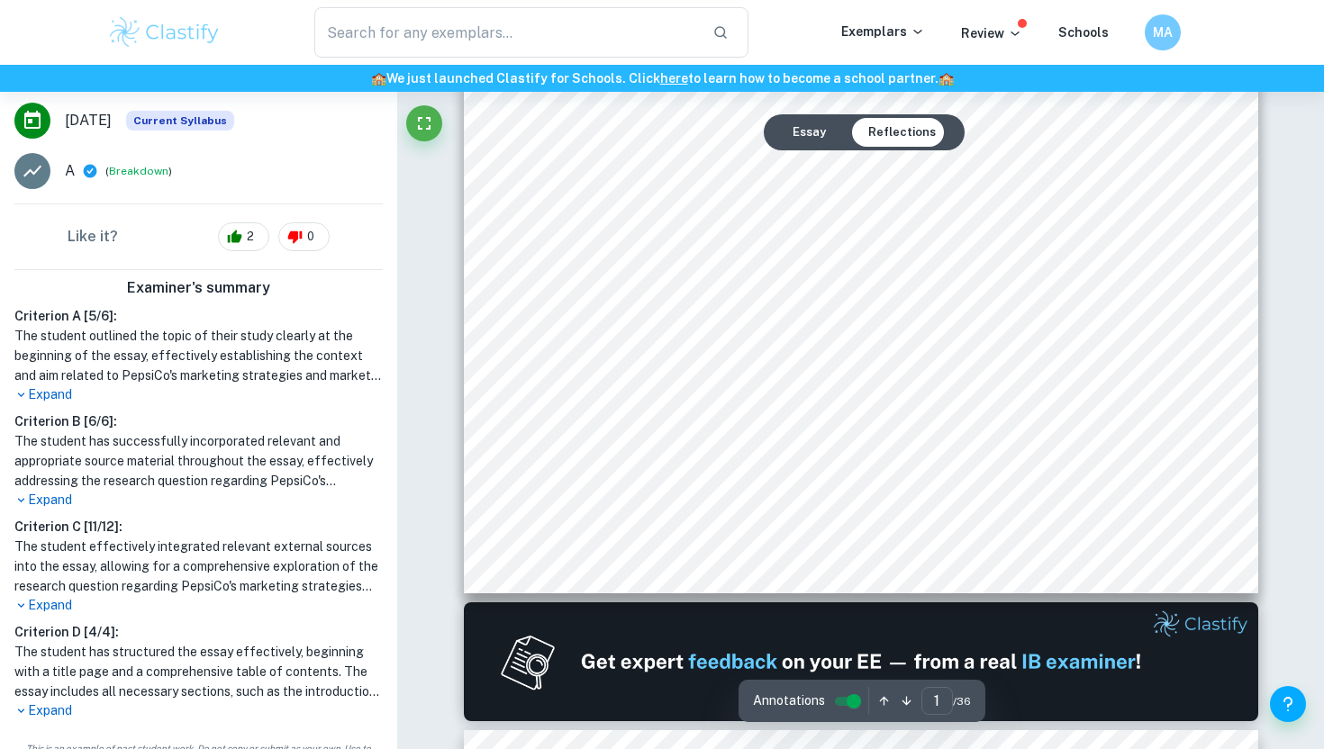
click at [817, 125] on button "Essay" at bounding box center [809, 132] width 62 height 29
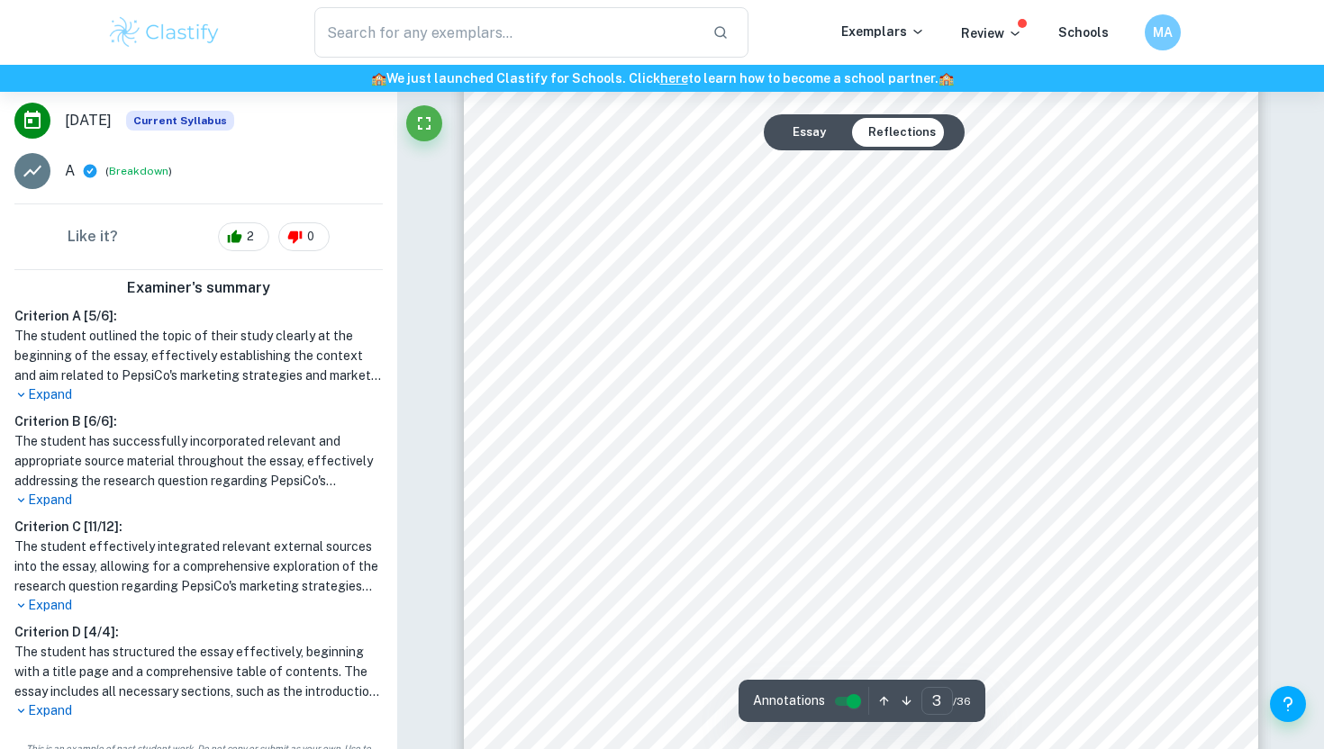
scroll to position [2409, 0]
click at [812, 136] on button "Essay" at bounding box center [809, 132] width 62 height 29
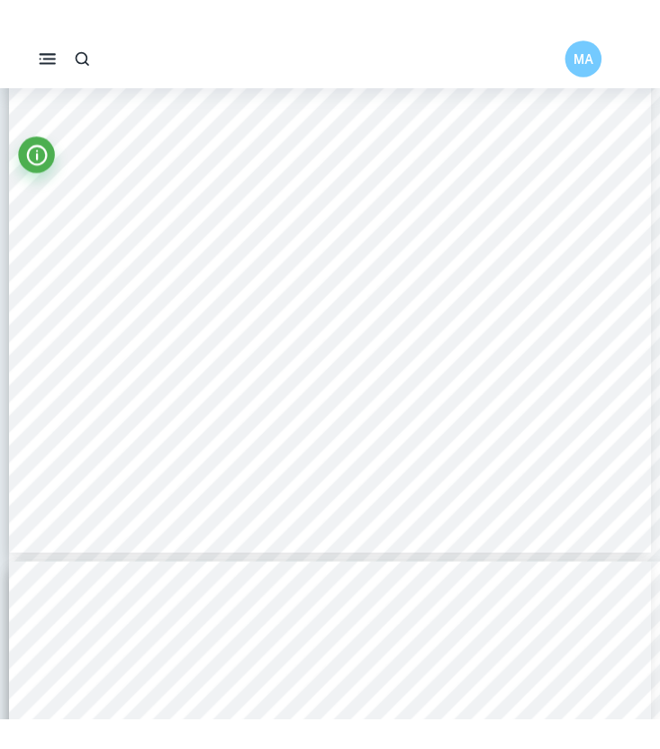
scroll to position [3818, 0]
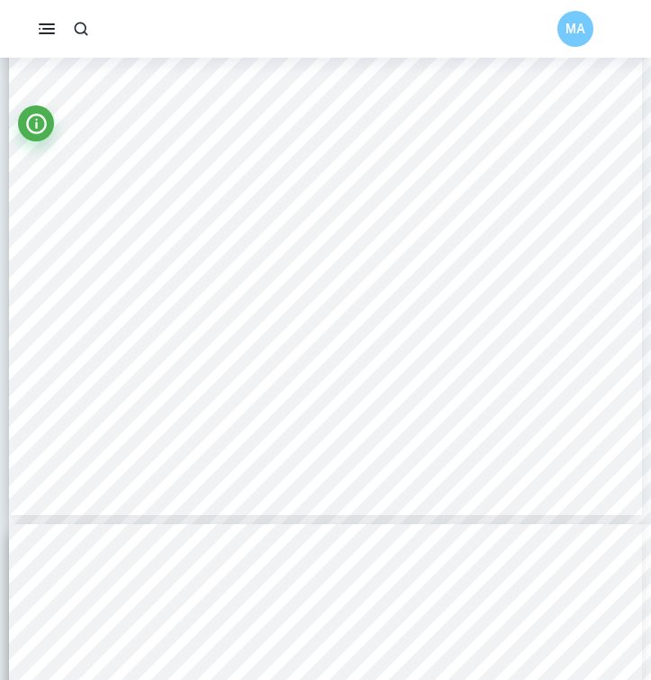
type input "5"
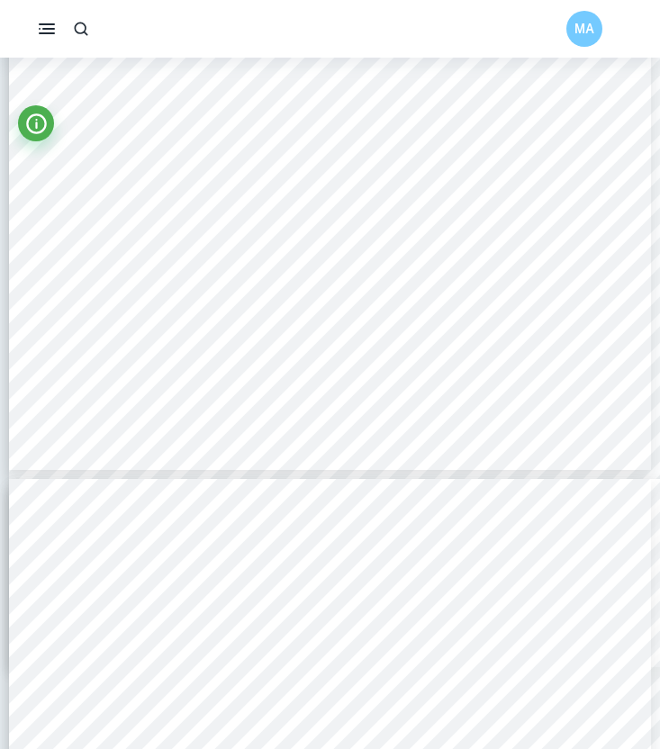
scroll to position [3931, 0]
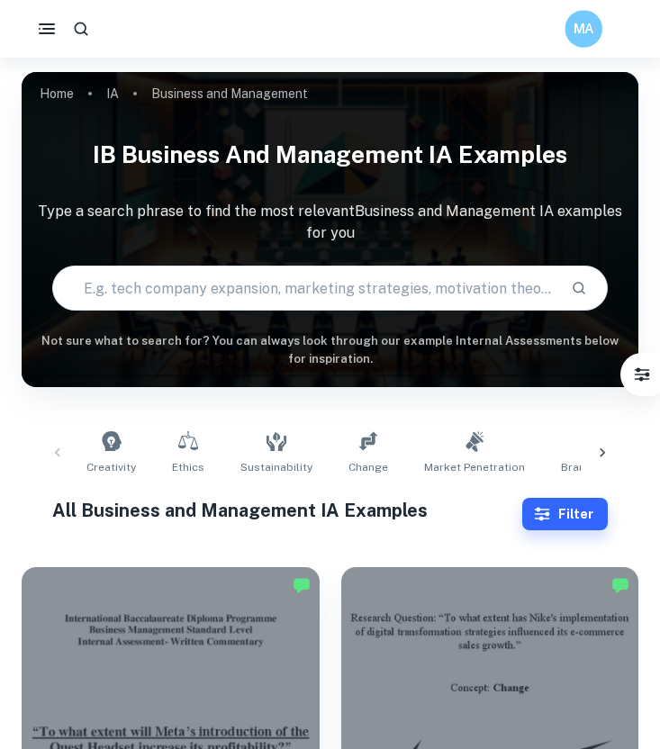
click at [591, 32] on h6 "MA" at bounding box center [584, 29] width 22 height 21
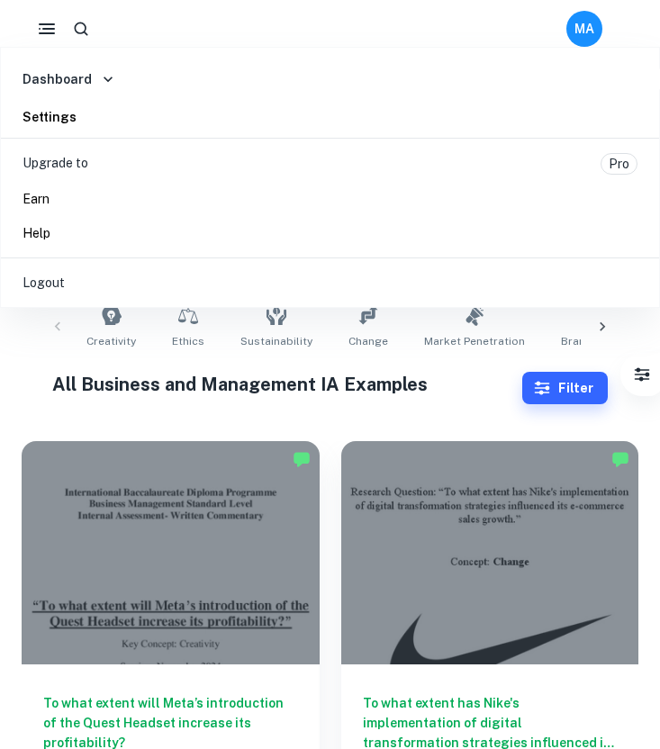
scroll to position [115, 0]
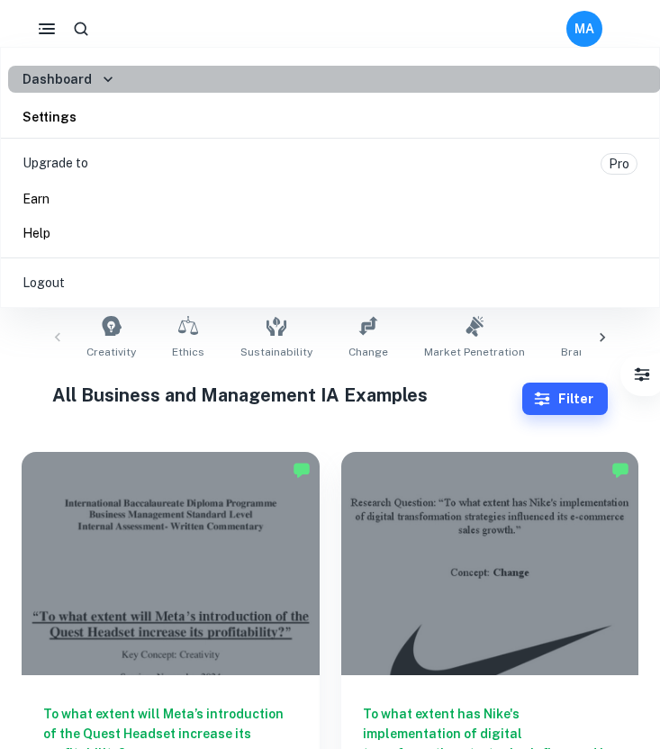
click at [163, 77] on li "Dashboard" at bounding box center [334, 79] width 653 height 27
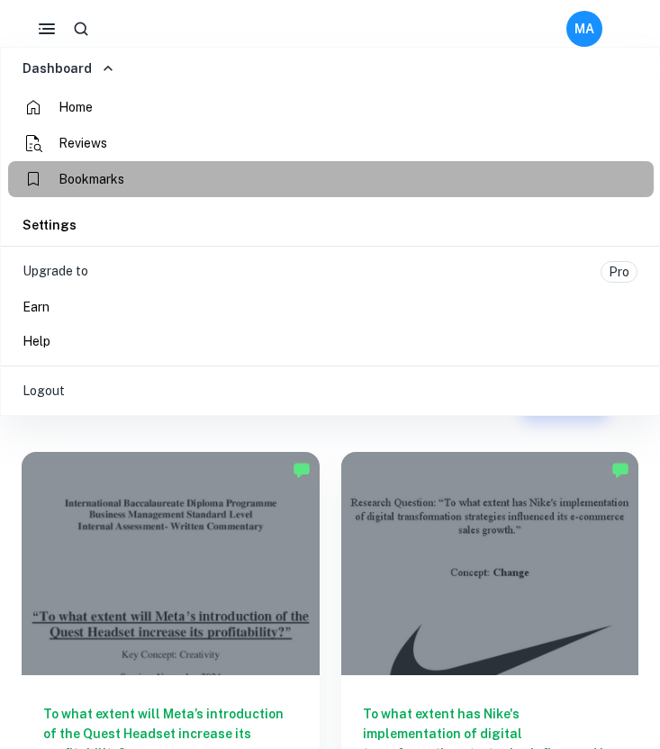
click at [94, 175] on span "Bookmarks" at bounding box center [92, 179] width 66 height 19
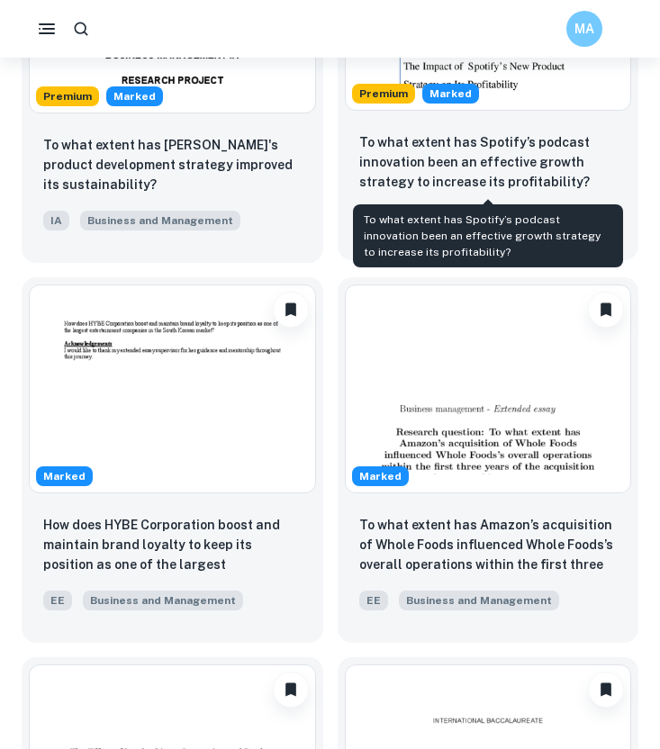
scroll to position [254, 0]
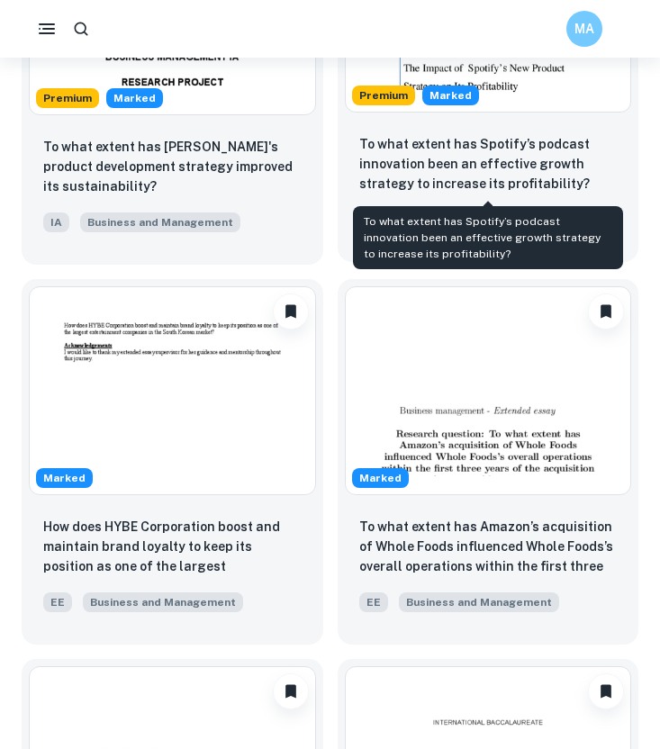
click at [470, 185] on p "To what extent has Spotify’s podcast innovation been an effective growth strate…" at bounding box center [488, 163] width 259 height 59
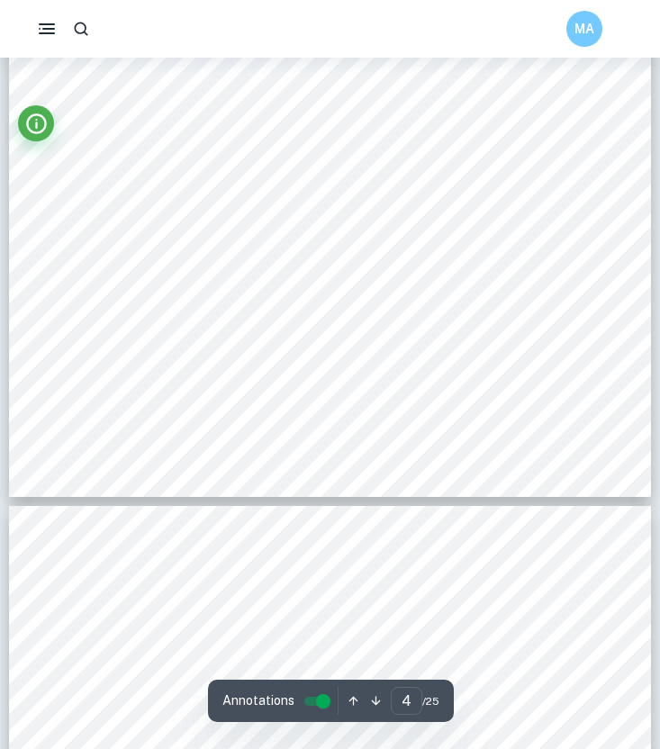
type input "5"
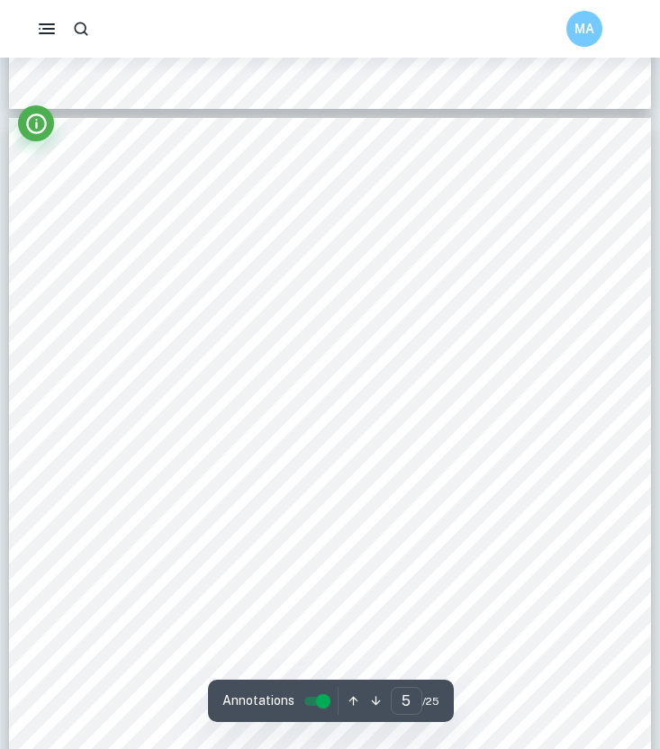
scroll to position [3773, 0]
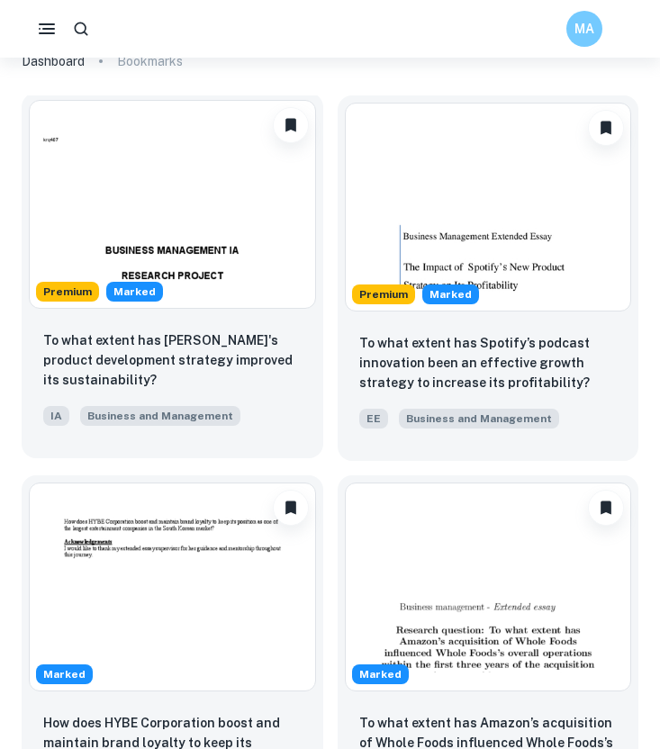
scroll to position [551, 0]
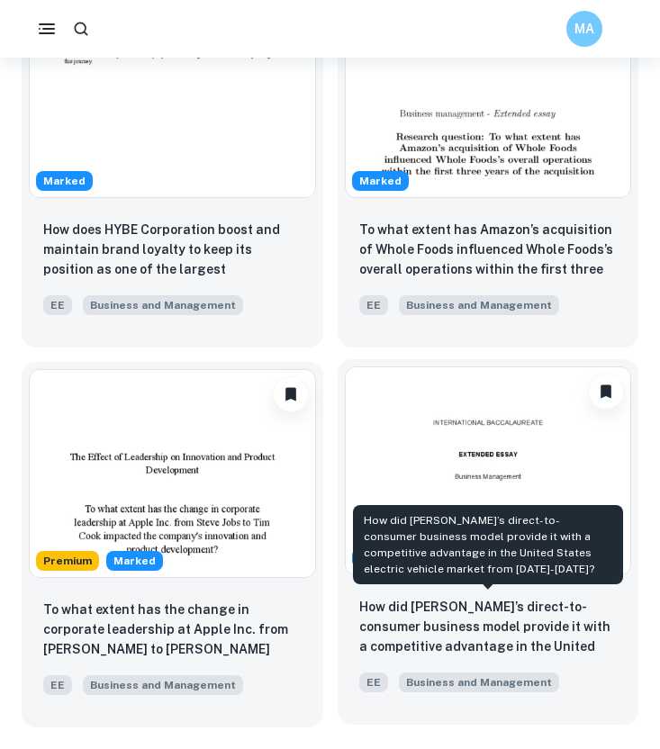
click at [430, 633] on p "How did [PERSON_NAME]’s direct-to-consumer business model provide it with a com…" at bounding box center [488, 627] width 259 height 61
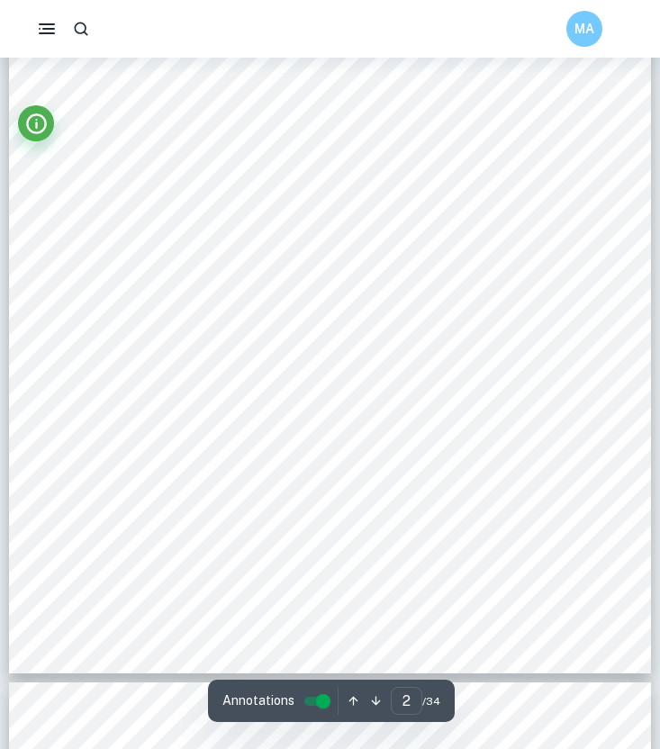
click at [48, 37] on icon "button" at bounding box center [47, 29] width 22 height 22
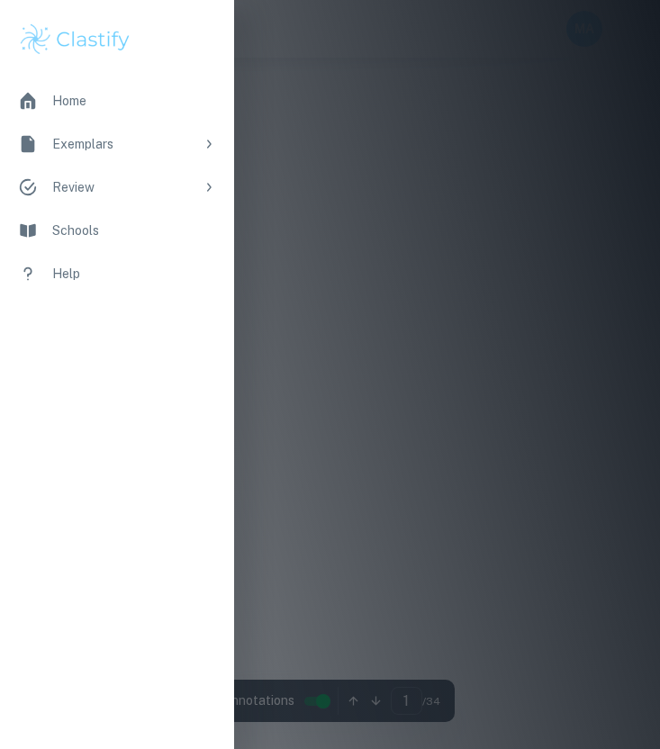
scroll to position [1126, 0]
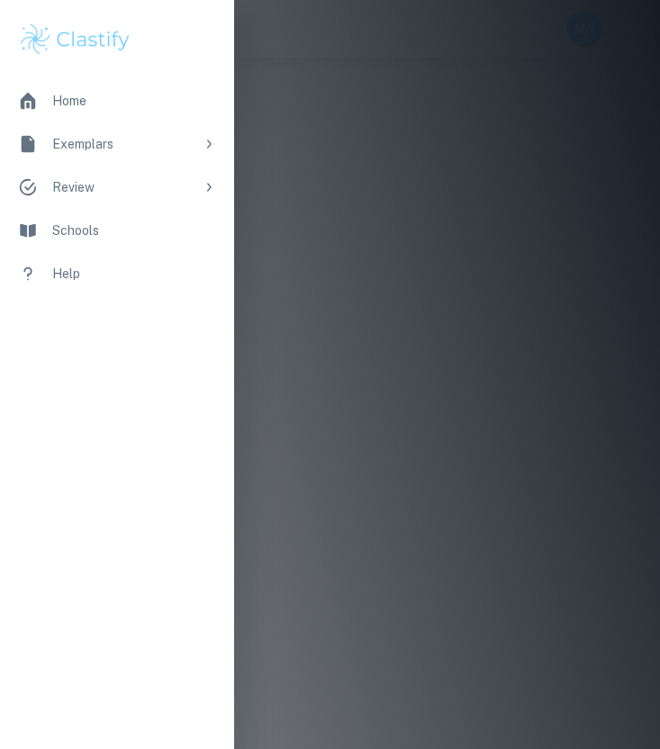
click at [268, 104] on div at bounding box center [330, 374] width 660 height 749
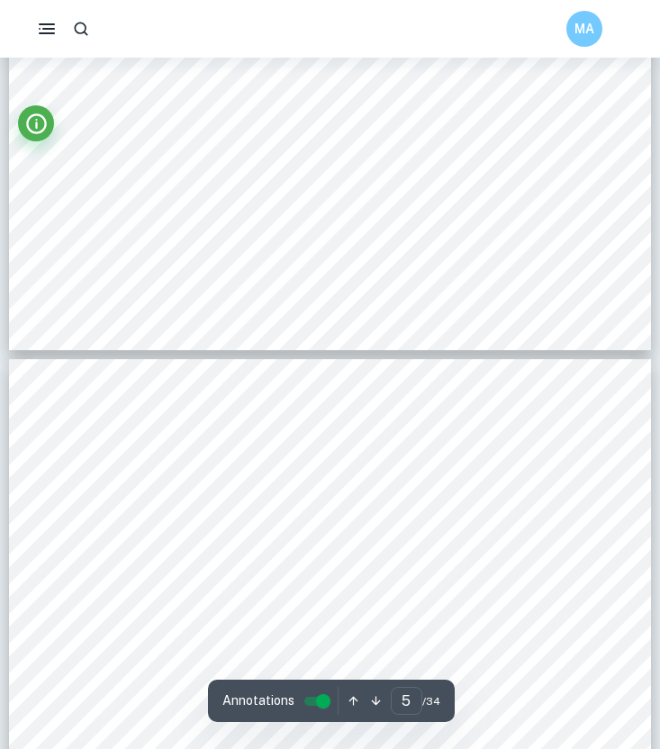
type input "6"
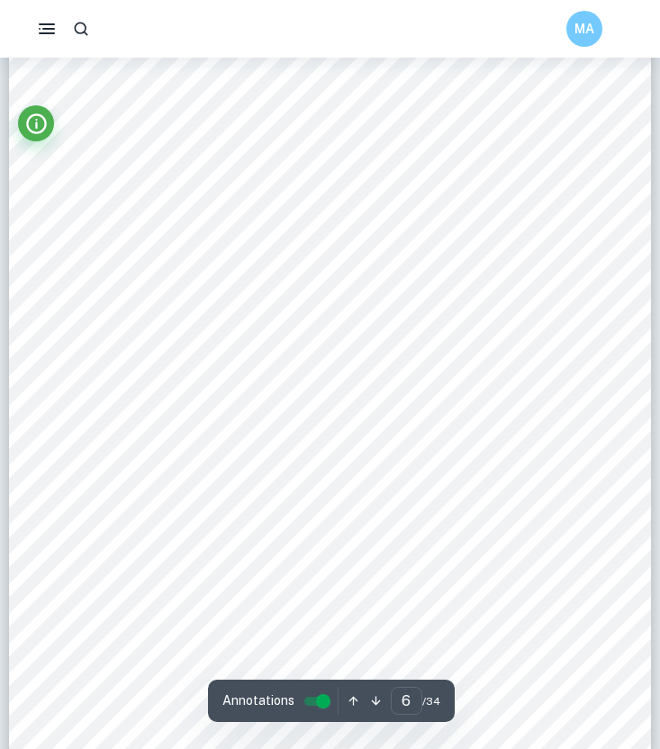
scroll to position [4377, 0]
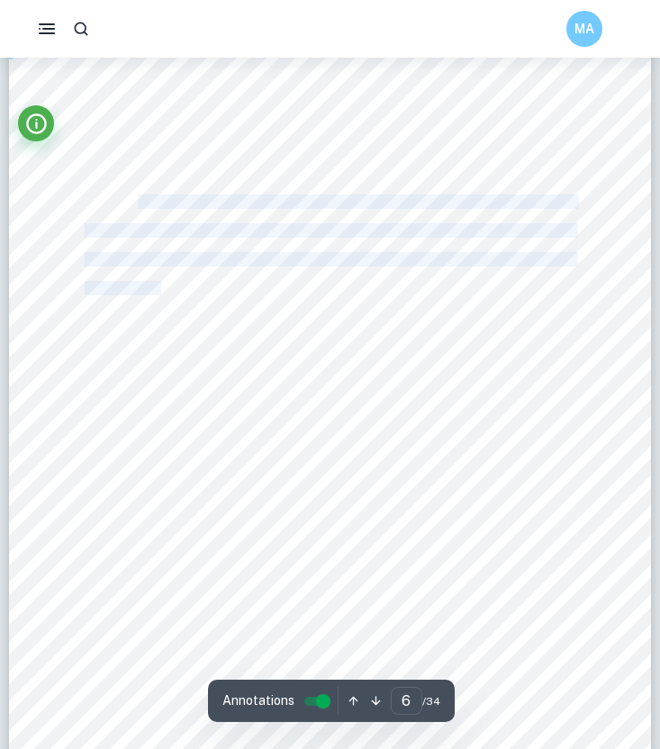
drag, startPoint x: 271, startPoint y: 549, endPoint x: 142, endPoint y: 203, distance: 369.9
click at [142, 203] on div "Tools The secondary data will be analysed through the use of various tools. Fir…" at bounding box center [330, 416] width 642 height 831
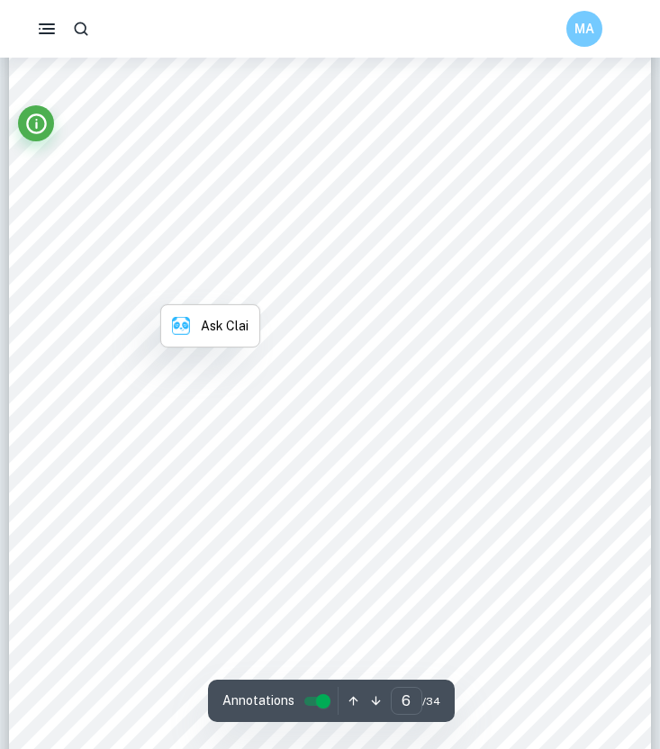
click at [97, 204] on span "The secondary data will be analysed through the use of various tools. First, a …" at bounding box center [330, 201] width 491 height 13
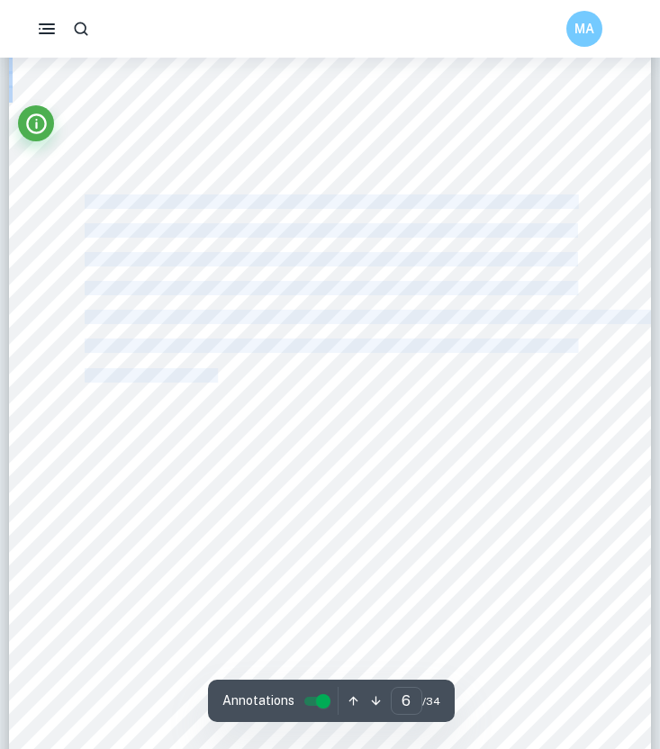
drag, startPoint x: 85, startPoint y: 198, endPoint x: 218, endPoint y: 373, distance: 219.8
click at [218, 373] on div "Tools The secondary data will be analysed through the use of various tools. Fir…" at bounding box center [330, 416] width 642 height 831
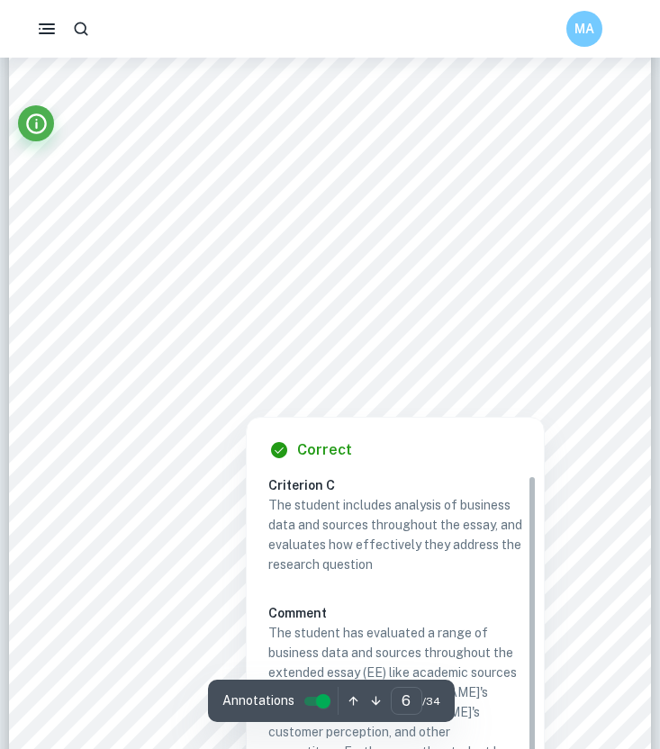
click at [385, 556] on p "The student includes analysis of business data and sources throughout the essay…" at bounding box center [395, 534] width 254 height 79
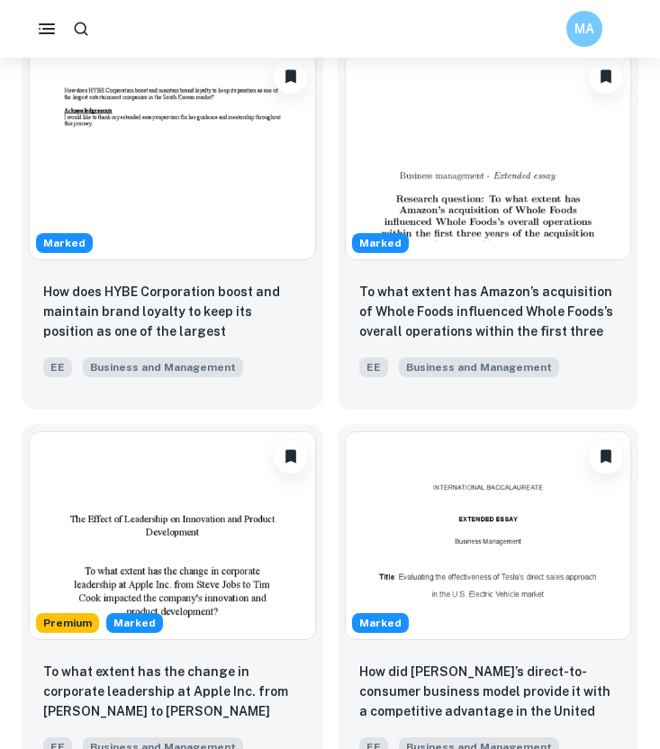
scroll to position [551, 0]
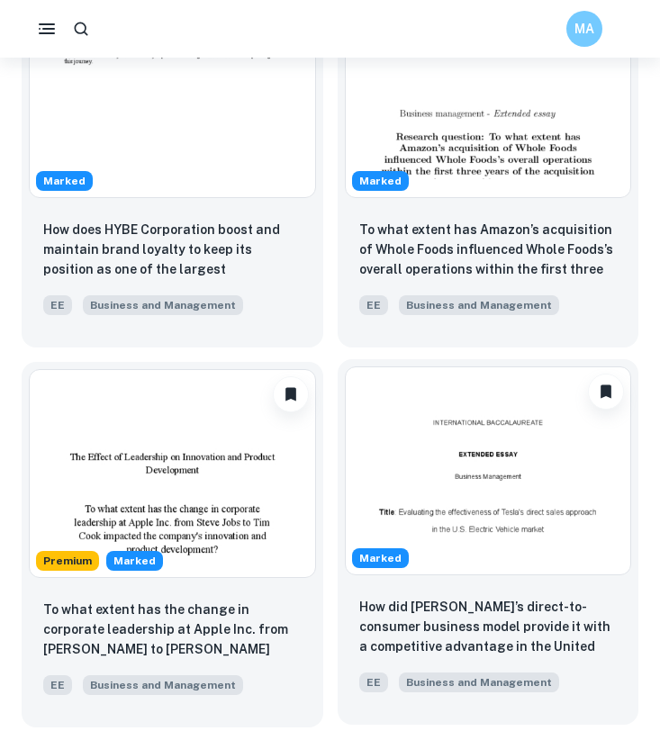
click at [436, 603] on p "How did [PERSON_NAME]’s direct-to-consumer business model provide it with a com…" at bounding box center [488, 627] width 259 height 61
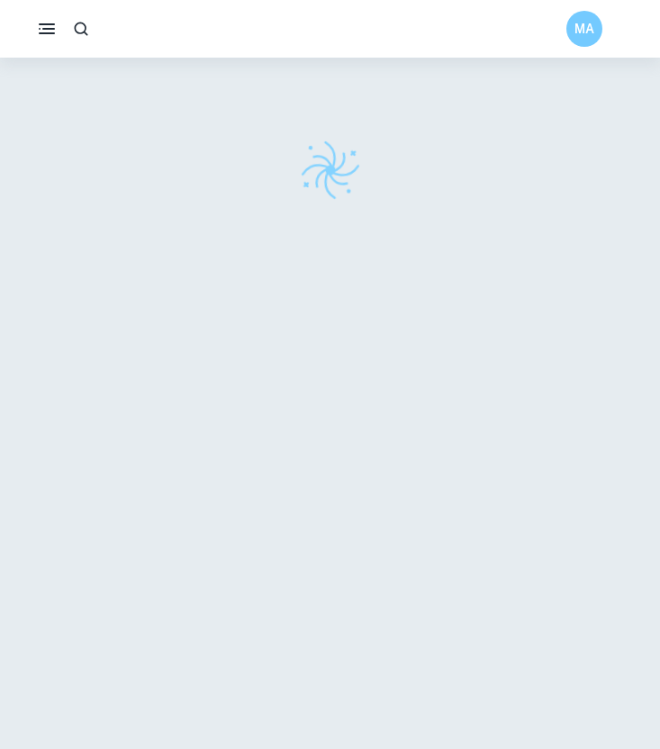
scroll to position [58, 0]
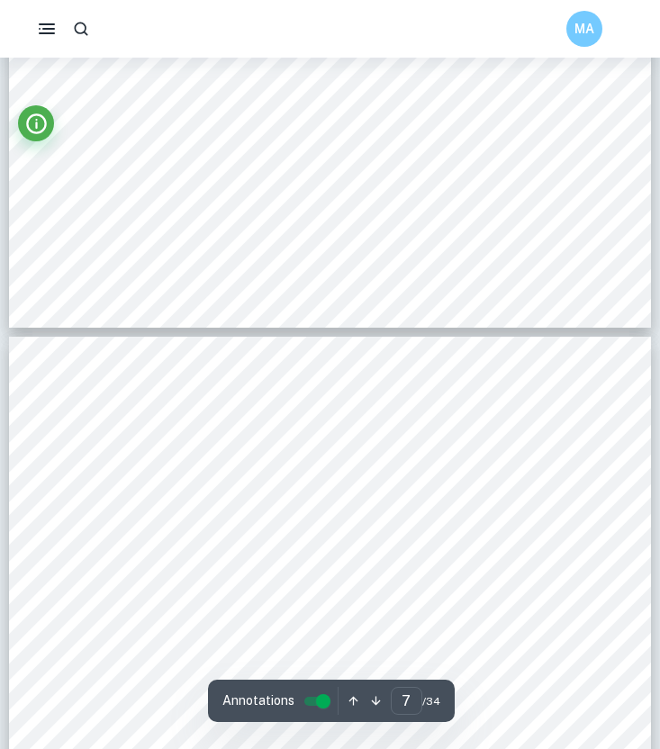
type input "6"
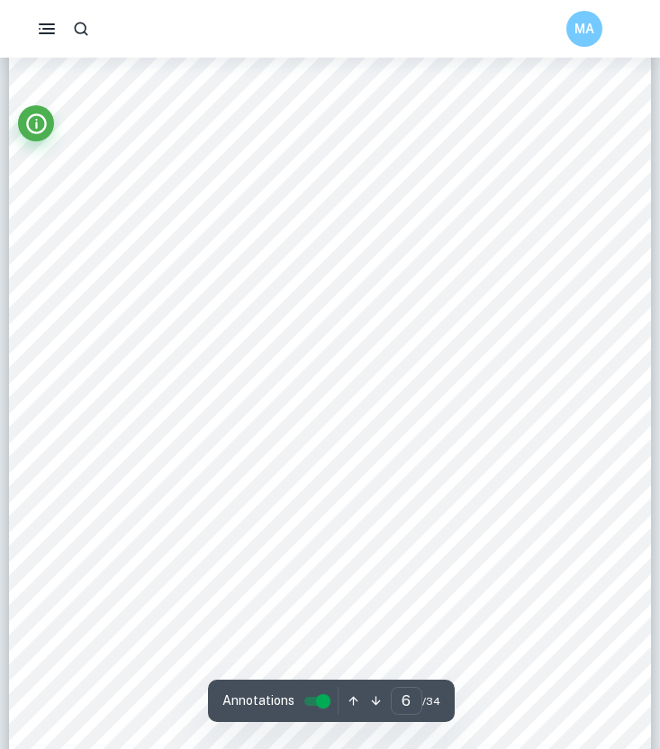
scroll to position [4299, 0]
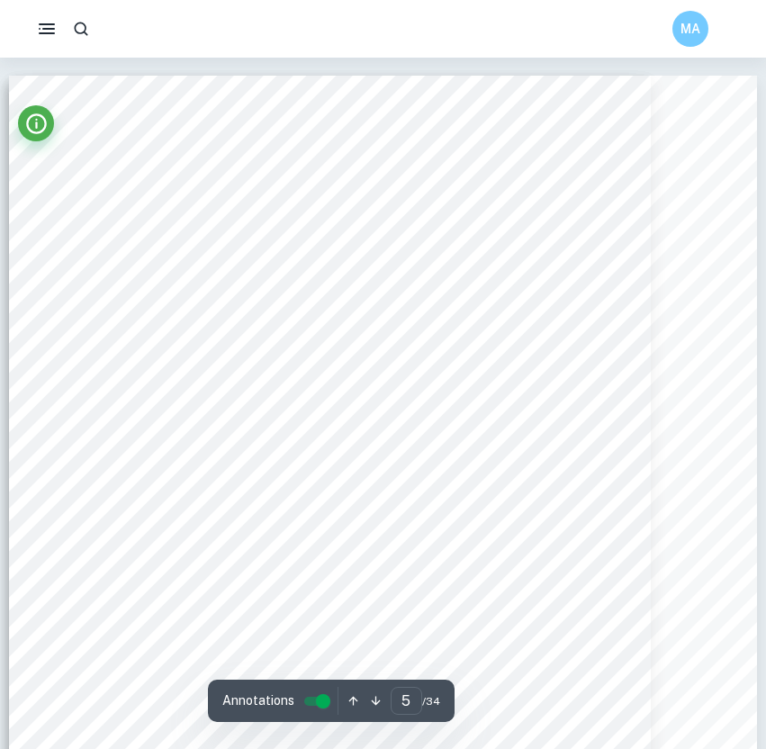
scroll to position [4299, 0]
